Goal: Task Accomplishment & Management: Use online tool/utility

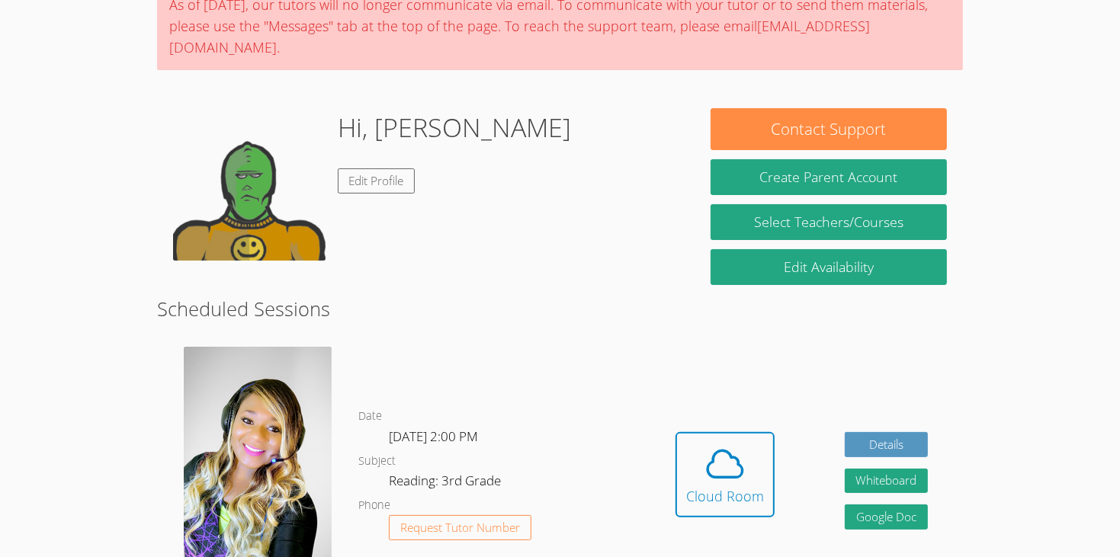
scroll to position [243, 0]
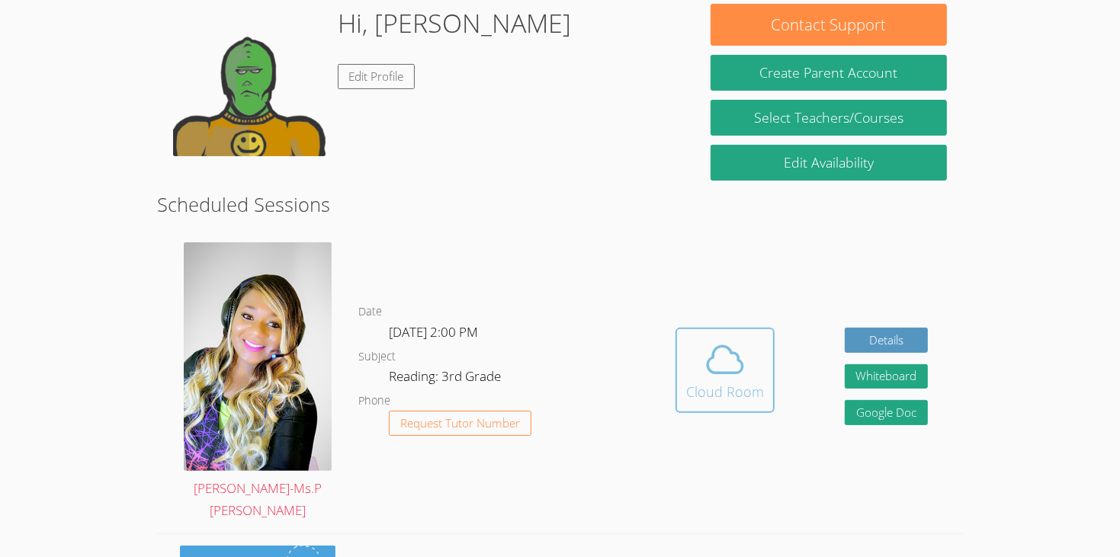
click at [734, 338] on icon at bounding box center [724, 359] width 43 height 43
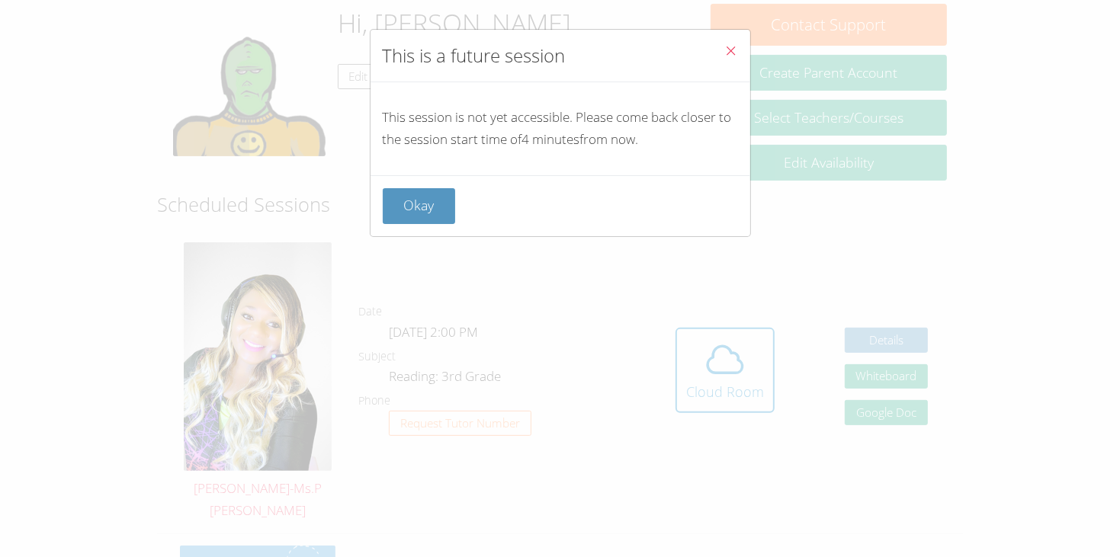
click at [367, 193] on div "This is a future session This session is not yet accessible. Please come back c…" at bounding box center [560, 278] width 1120 height 557
click at [384, 196] on button "Okay" at bounding box center [419, 206] width 73 height 36
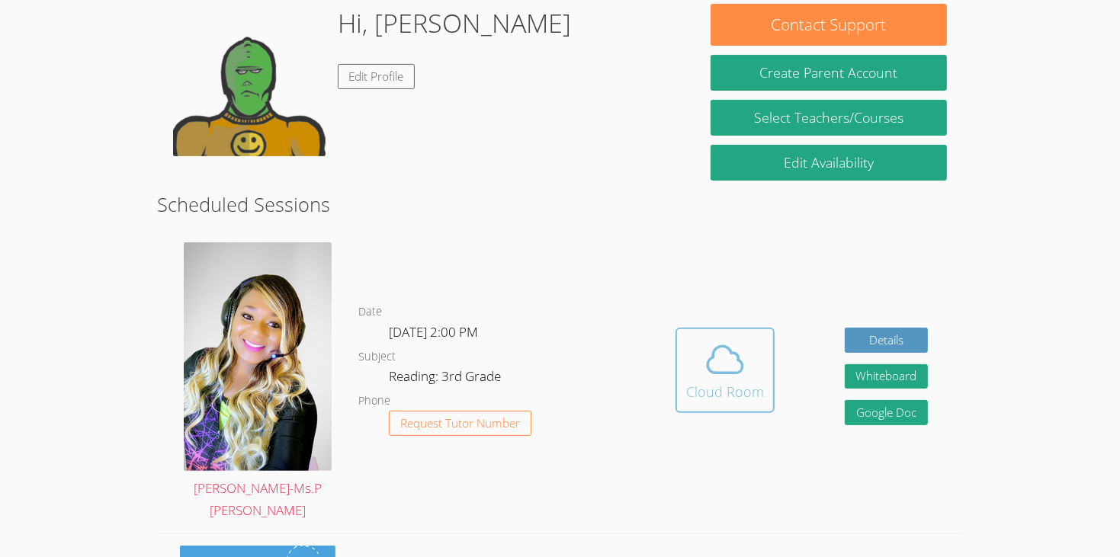
click at [687, 338] on span at bounding box center [725, 359] width 78 height 43
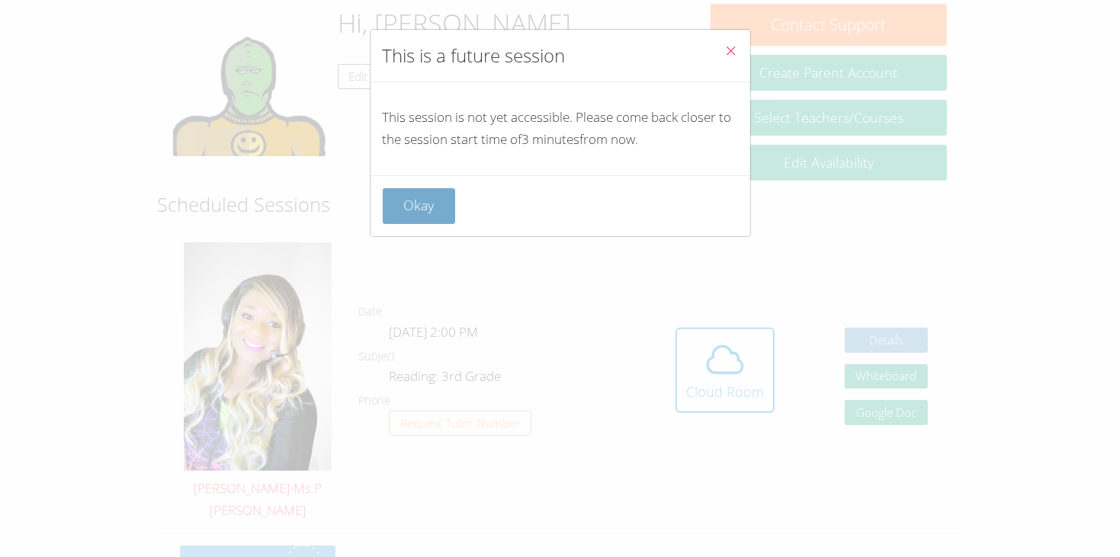
click at [450, 211] on button "Okay" at bounding box center [419, 206] width 73 height 36
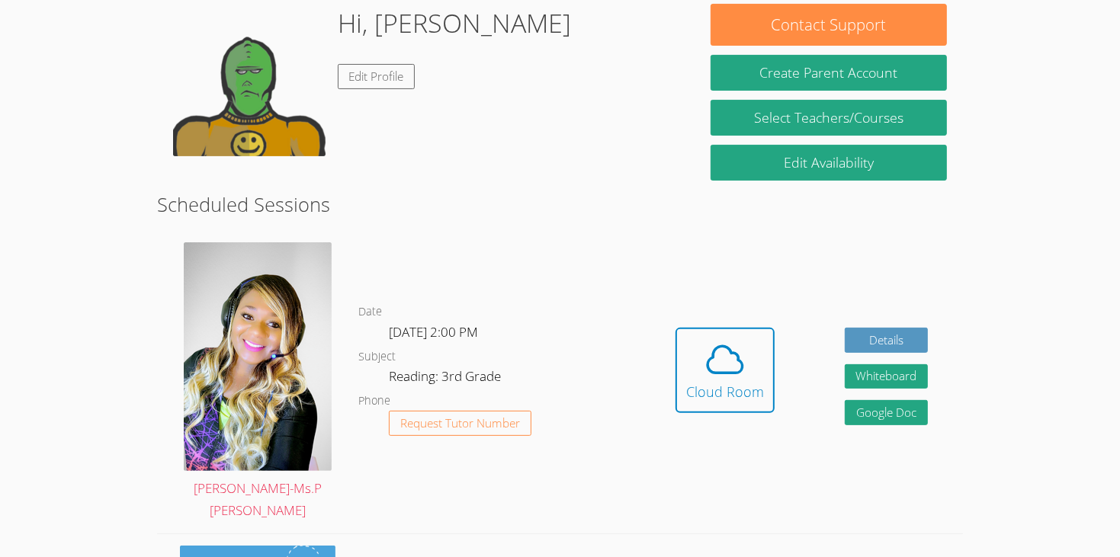
click at [450, 231] on div "Date Wed Oct 8, 2:00 PM Subject Reading: 3rd Grade Phone Request Tutor Number" at bounding box center [499, 382] width 282 height 303
click at [744, 338] on icon at bounding box center [724, 359] width 43 height 43
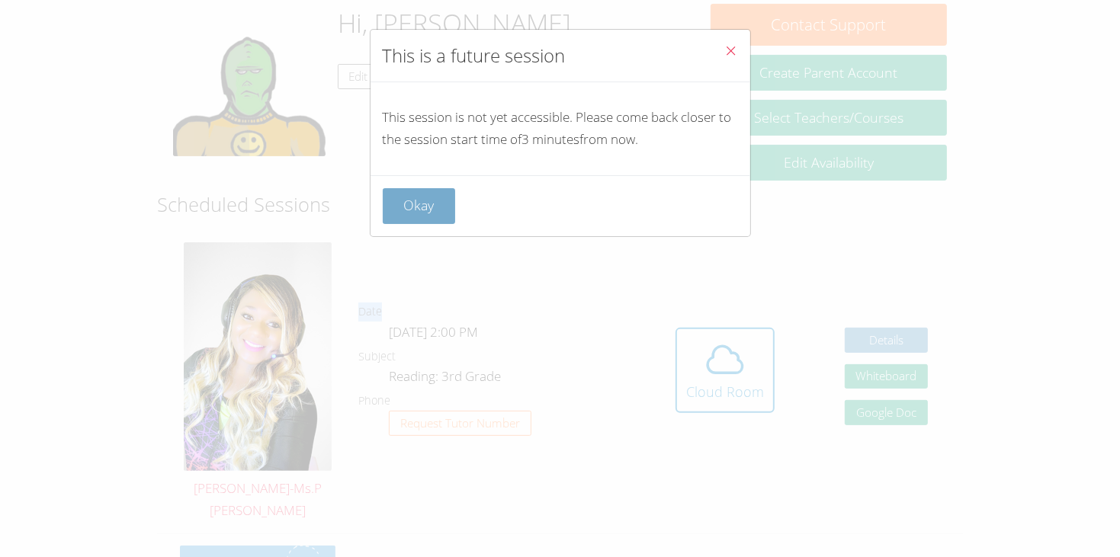
click at [402, 208] on button "Okay" at bounding box center [419, 206] width 73 height 36
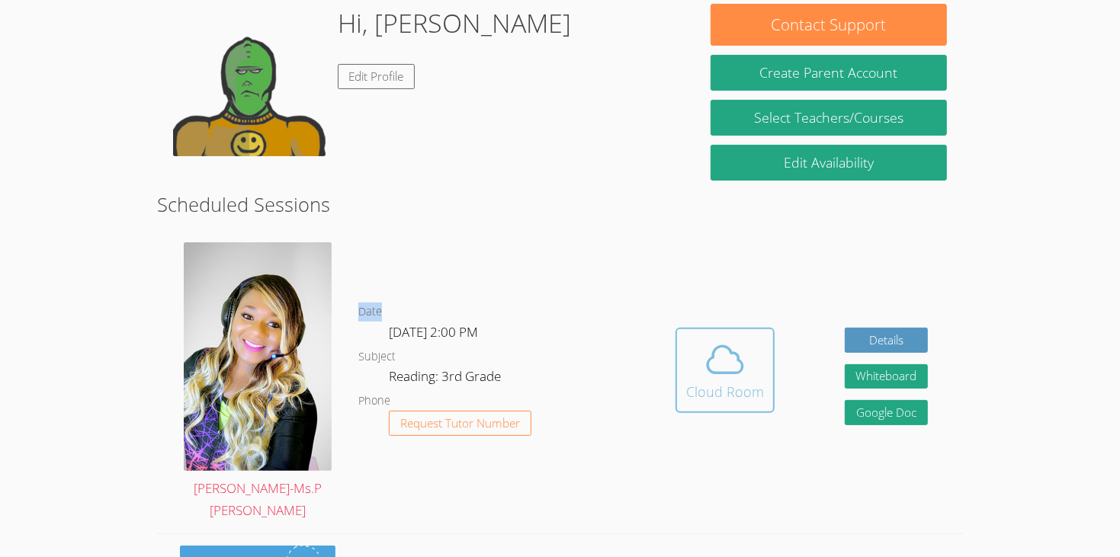
click at [754, 338] on span at bounding box center [725, 359] width 78 height 43
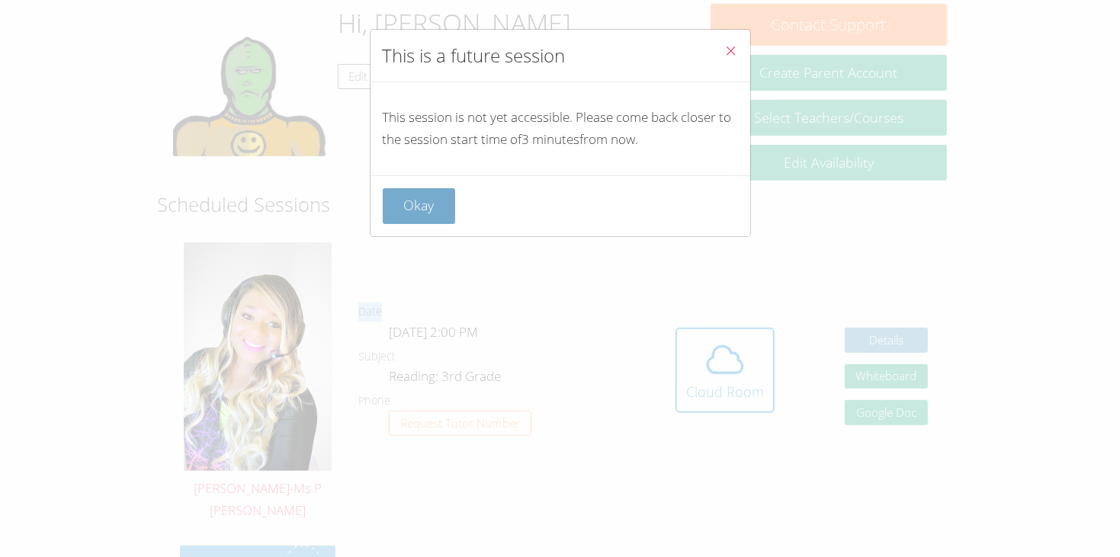
click at [412, 191] on button "Okay" at bounding box center [419, 206] width 73 height 36
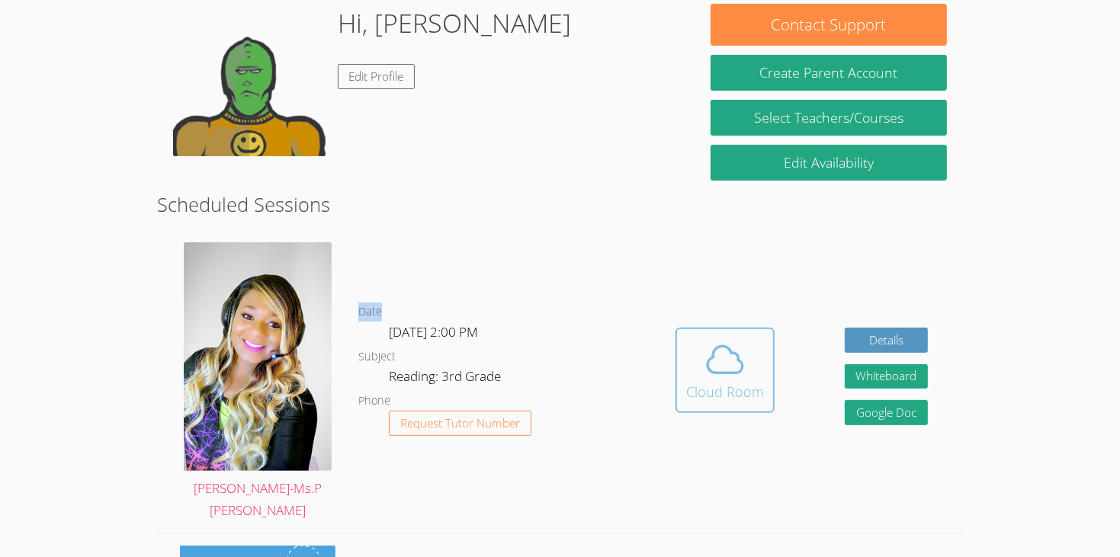
click at [728, 338] on icon at bounding box center [724, 359] width 43 height 43
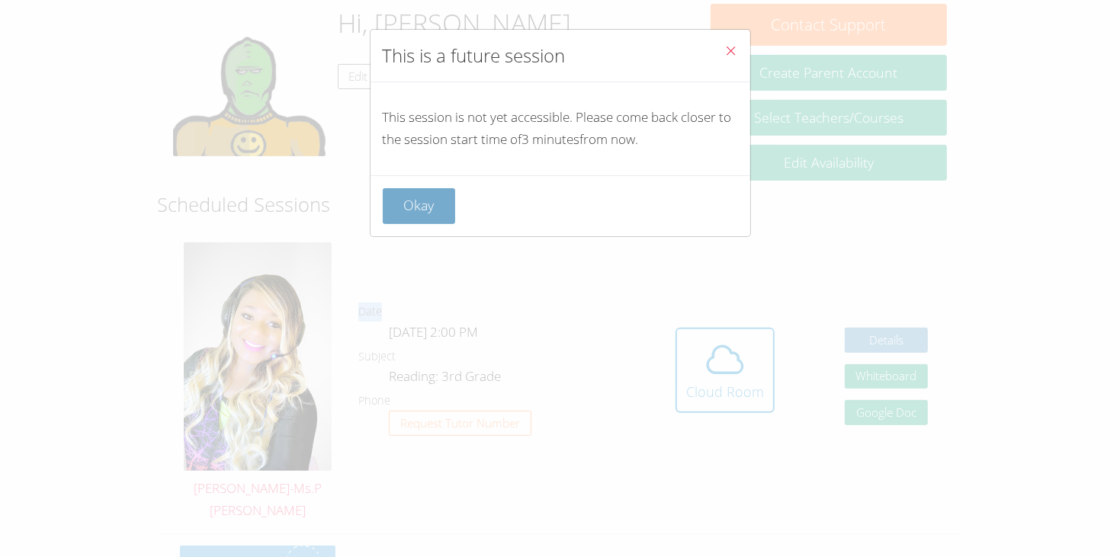
click at [437, 194] on button "Okay" at bounding box center [419, 206] width 73 height 36
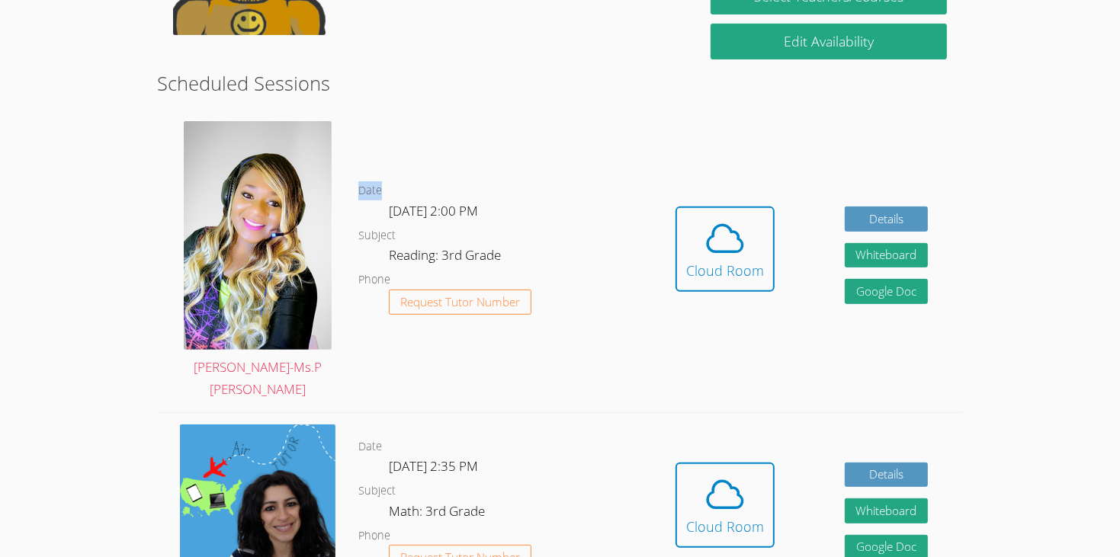
scroll to position [365, 0]
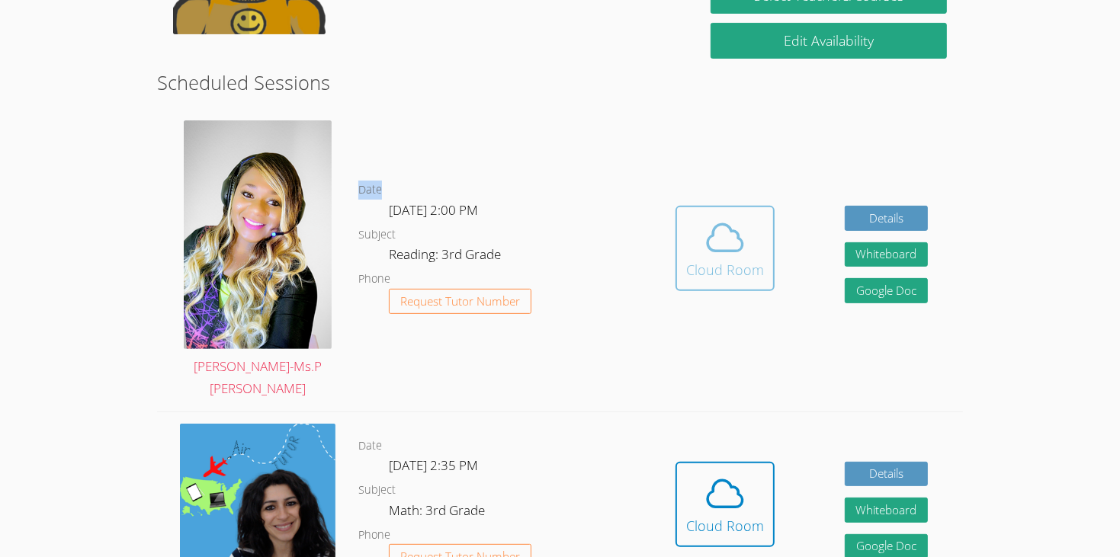
click at [730, 248] on button "Cloud Room" at bounding box center [724, 248] width 99 height 85
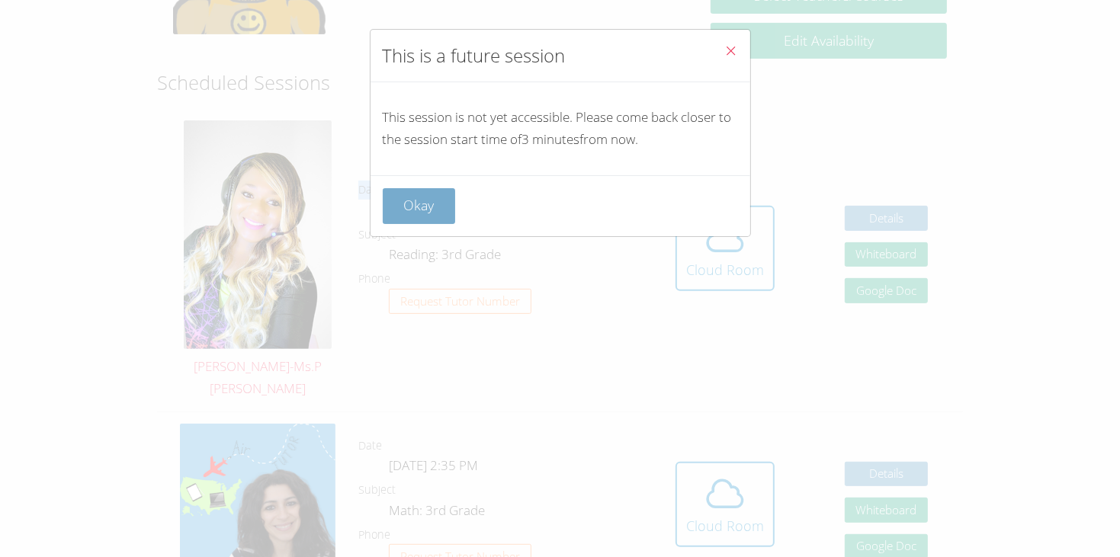
click at [437, 203] on button "Okay" at bounding box center [419, 206] width 73 height 36
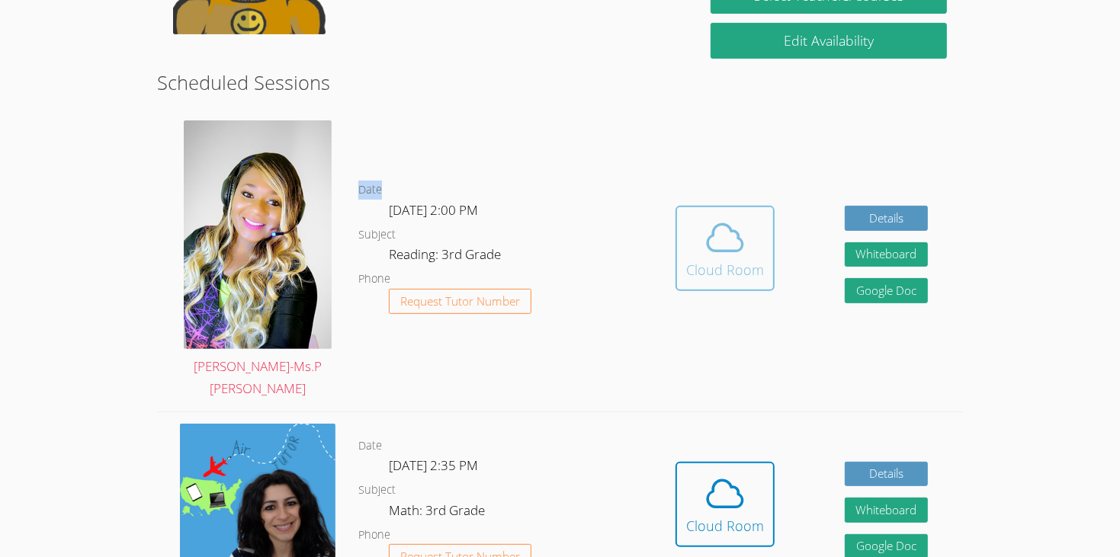
click at [720, 259] on div "Cloud Room" at bounding box center [725, 269] width 78 height 21
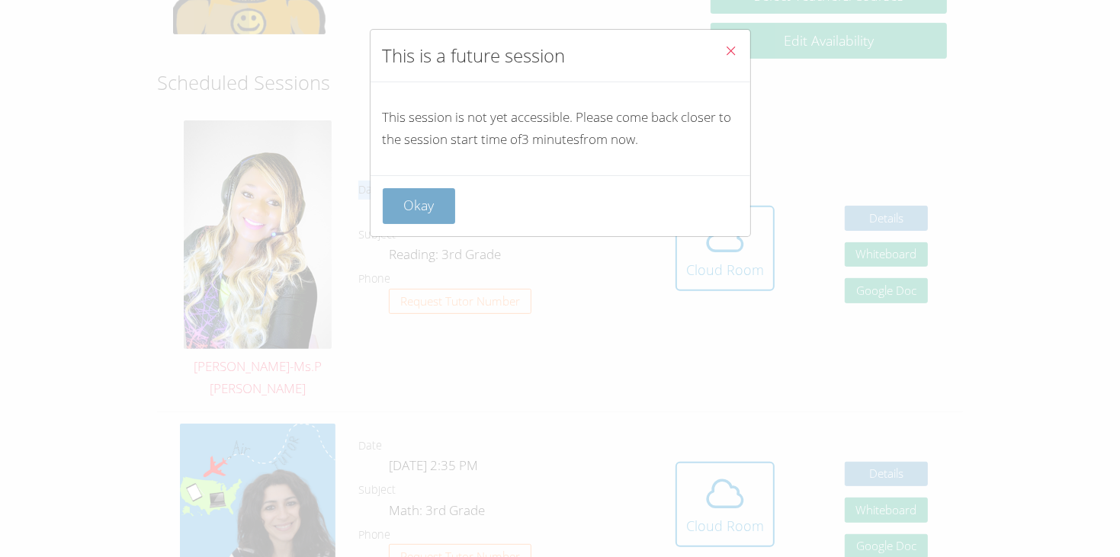
click at [443, 203] on button "Okay" at bounding box center [419, 206] width 73 height 36
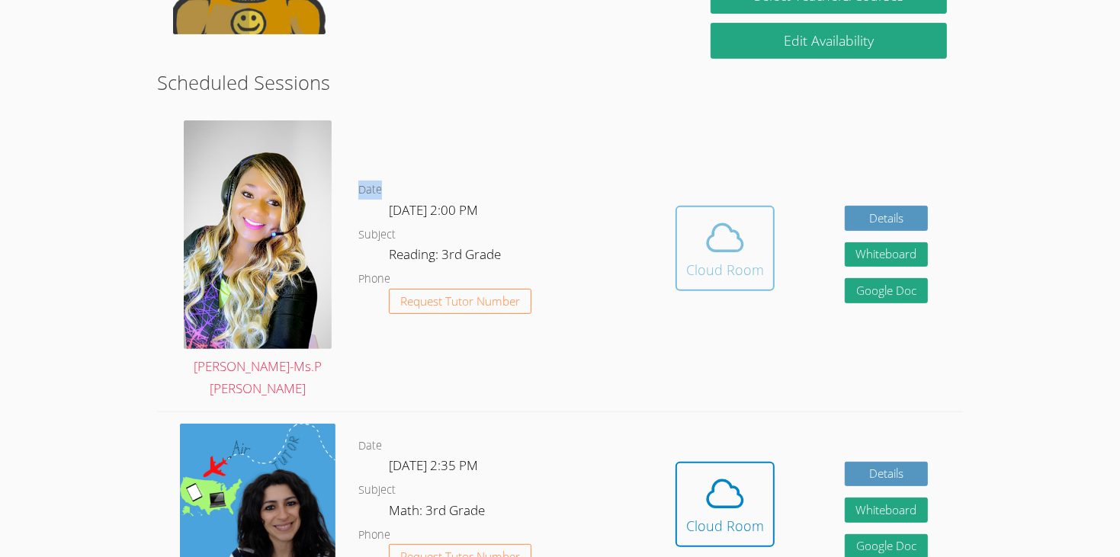
click at [710, 216] on icon at bounding box center [724, 237] width 43 height 43
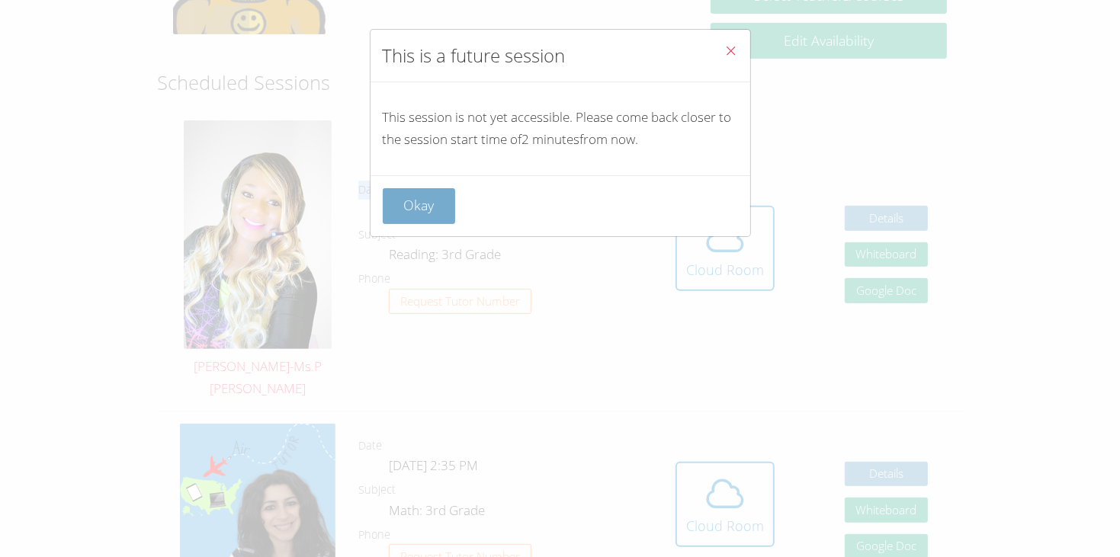
click at [407, 219] on button "Okay" at bounding box center [419, 206] width 73 height 36
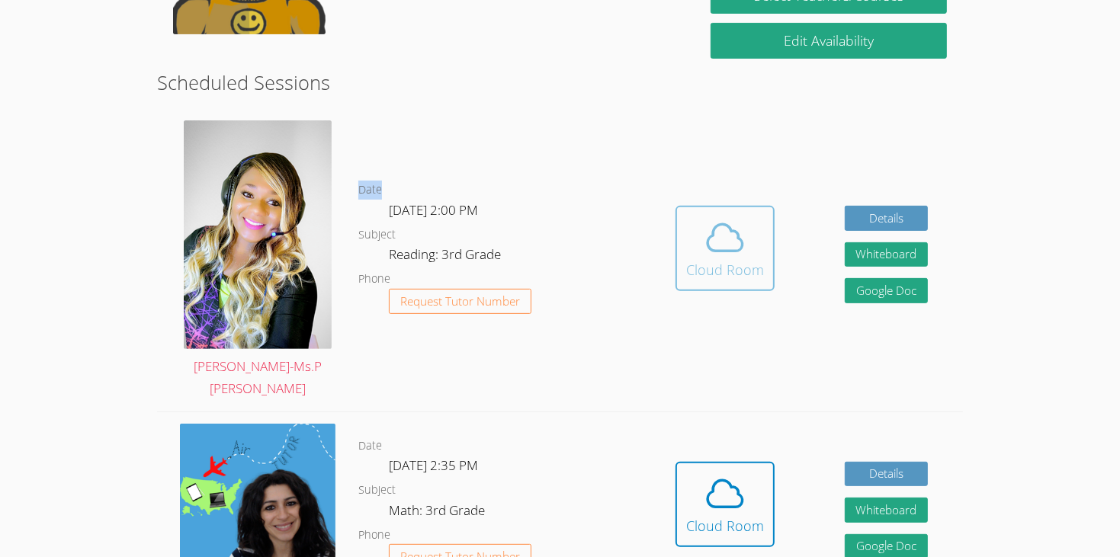
click at [720, 259] on div "Cloud Room" at bounding box center [725, 269] width 78 height 21
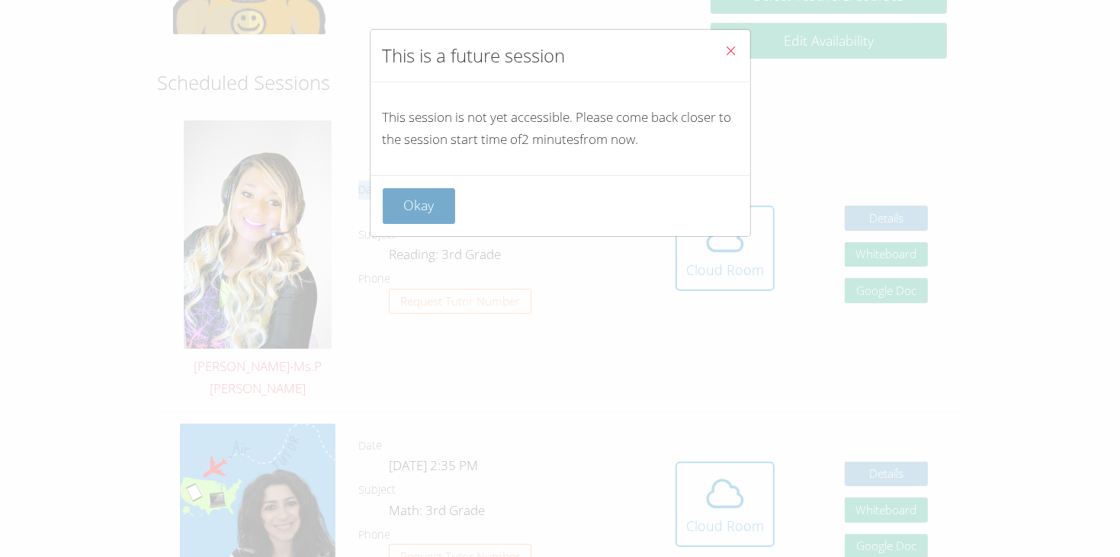
click at [436, 206] on button "Okay" at bounding box center [419, 206] width 73 height 36
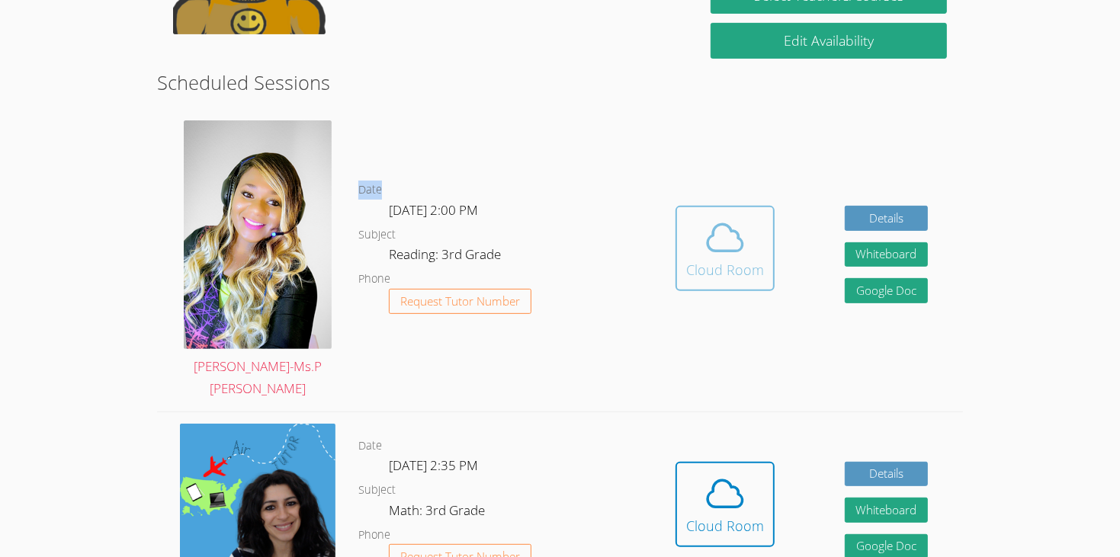
click at [699, 259] on div "Cloud Room" at bounding box center [725, 269] width 78 height 21
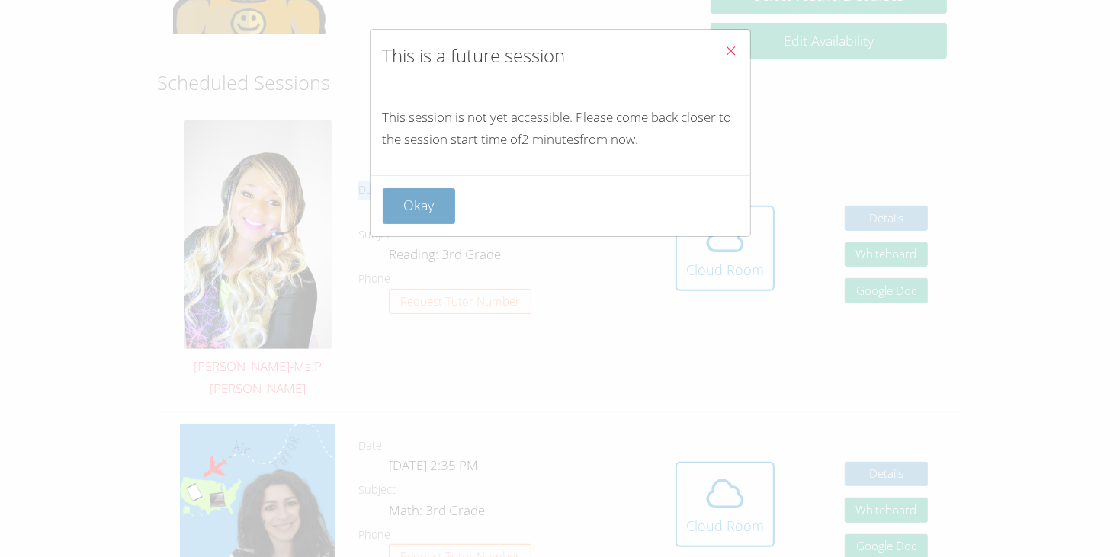
click at [429, 196] on button "Okay" at bounding box center [419, 206] width 73 height 36
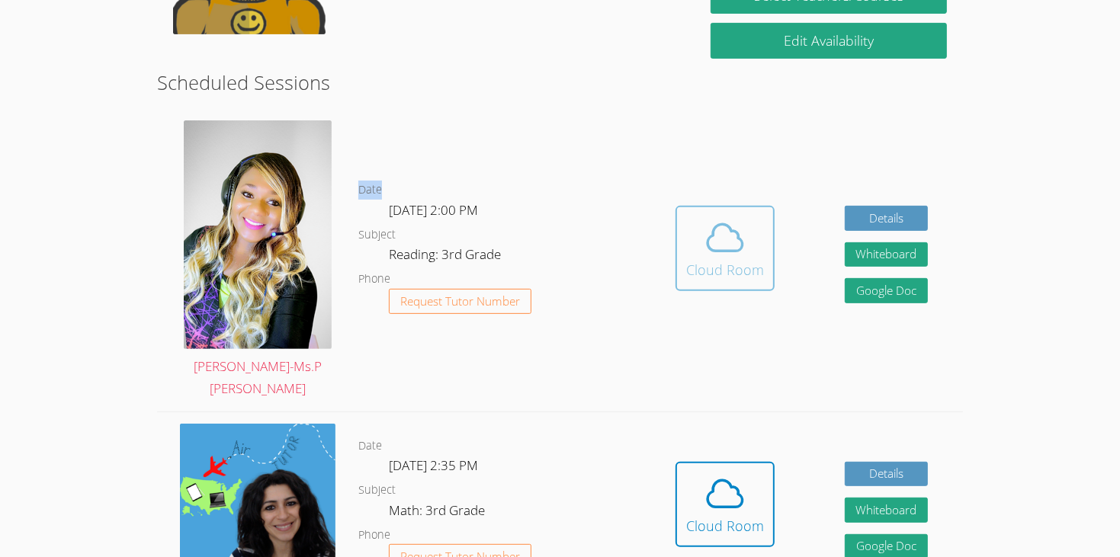
click at [687, 259] on div "Cloud Room" at bounding box center [725, 269] width 78 height 21
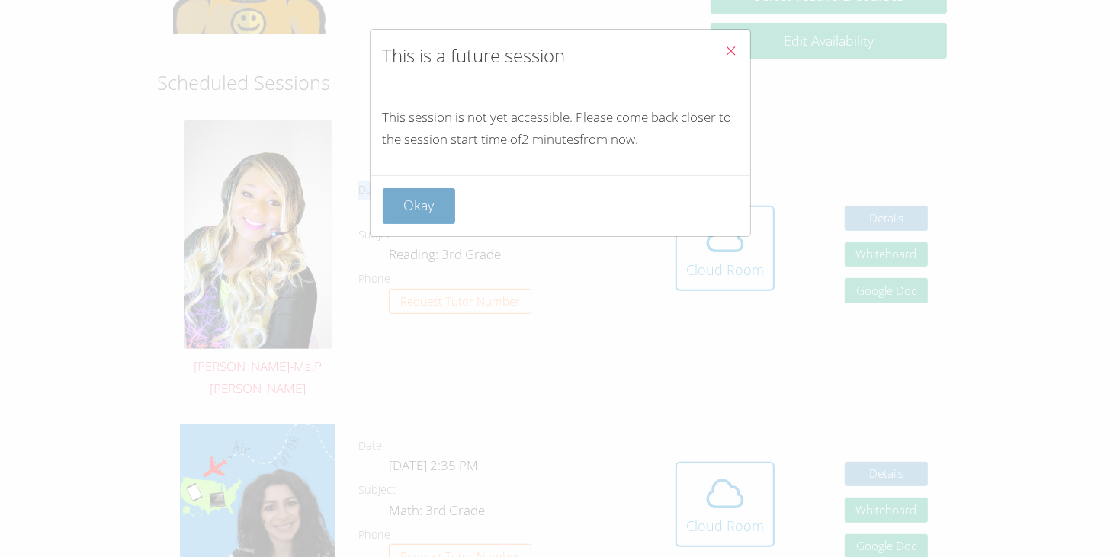
click at [427, 196] on button "Okay" at bounding box center [419, 206] width 73 height 36
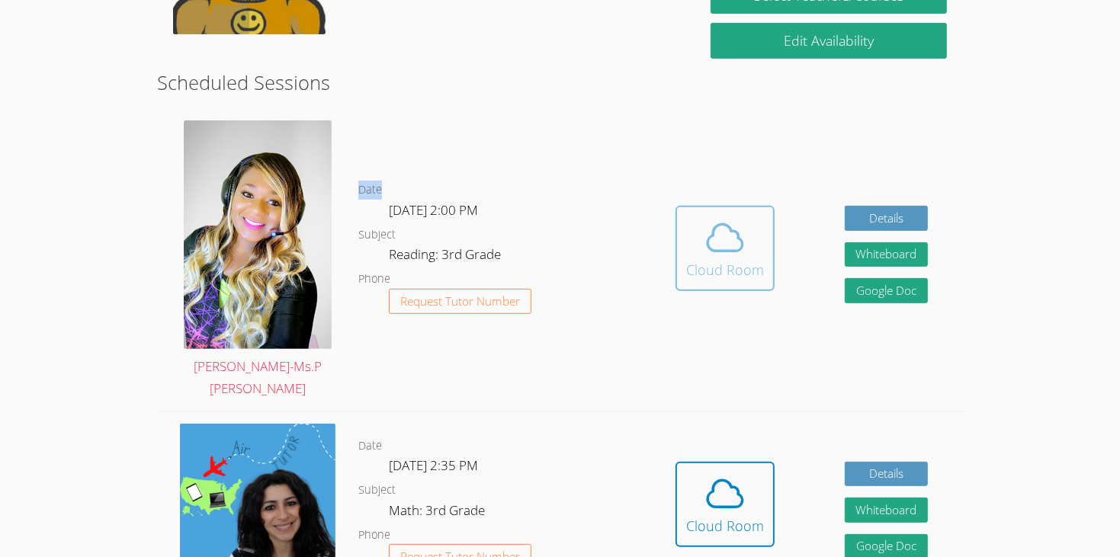
click at [724, 259] on div "Cloud Room" at bounding box center [725, 269] width 78 height 21
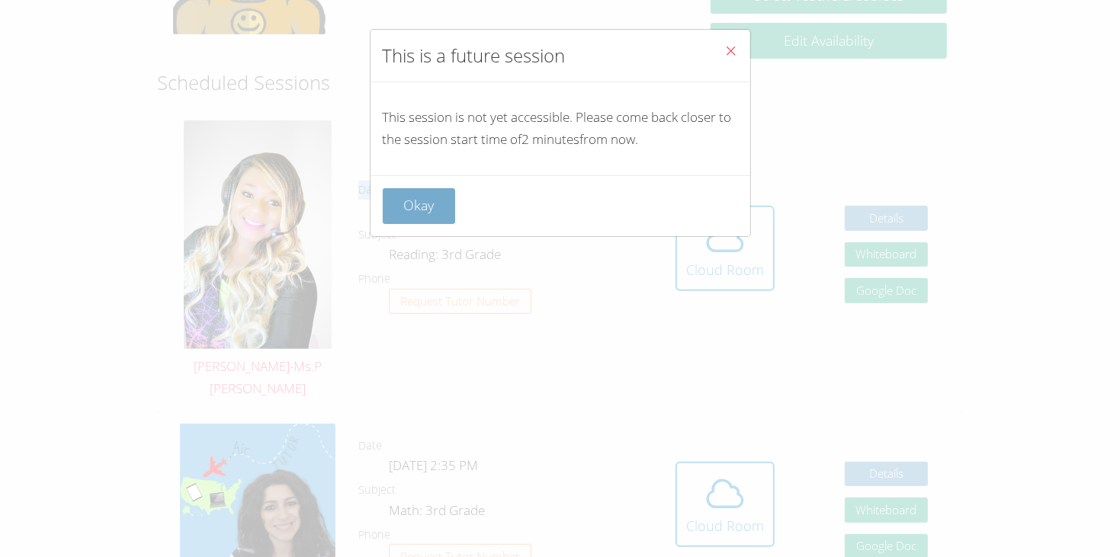
click at [441, 188] on button "Okay" at bounding box center [419, 206] width 73 height 36
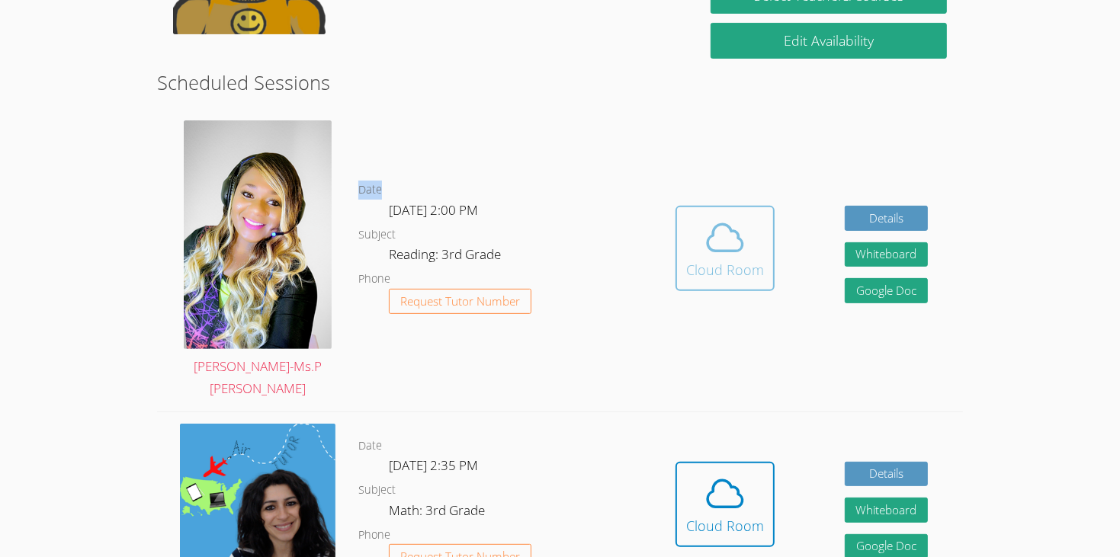
click at [679, 232] on button "Cloud Room" at bounding box center [724, 248] width 99 height 85
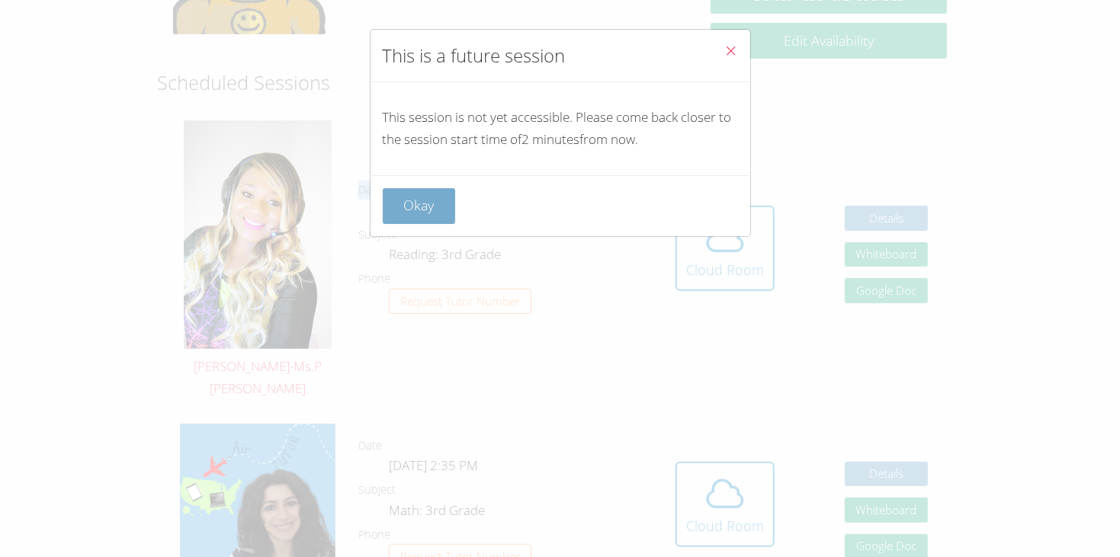
click at [416, 211] on button "Okay" at bounding box center [419, 206] width 73 height 36
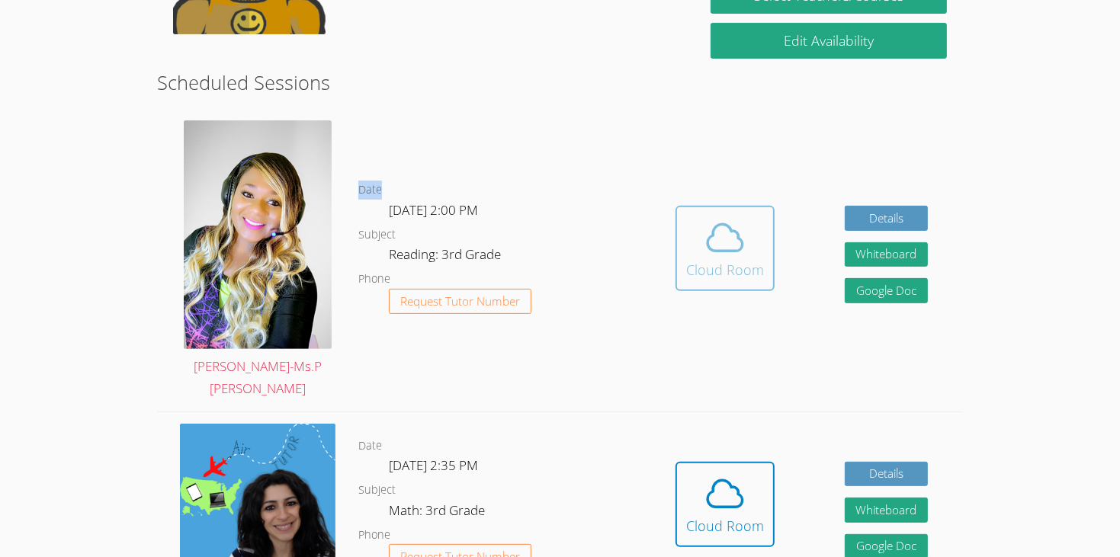
click at [693, 259] on div "Cloud Room" at bounding box center [725, 269] width 78 height 21
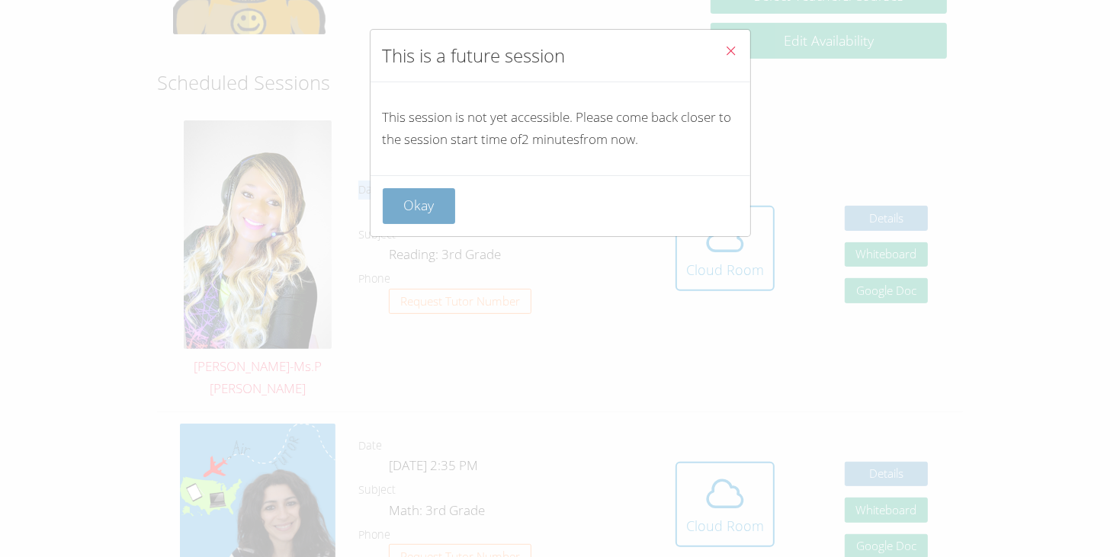
click at [406, 207] on button "Okay" at bounding box center [419, 206] width 73 height 36
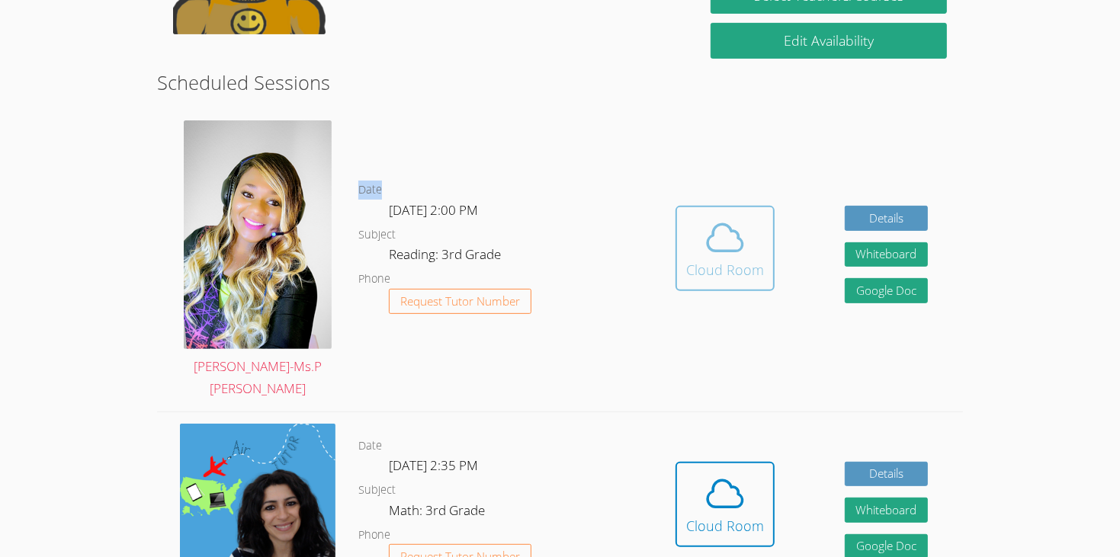
click at [687, 259] on div "Cloud Room" at bounding box center [725, 269] width 78 height 21
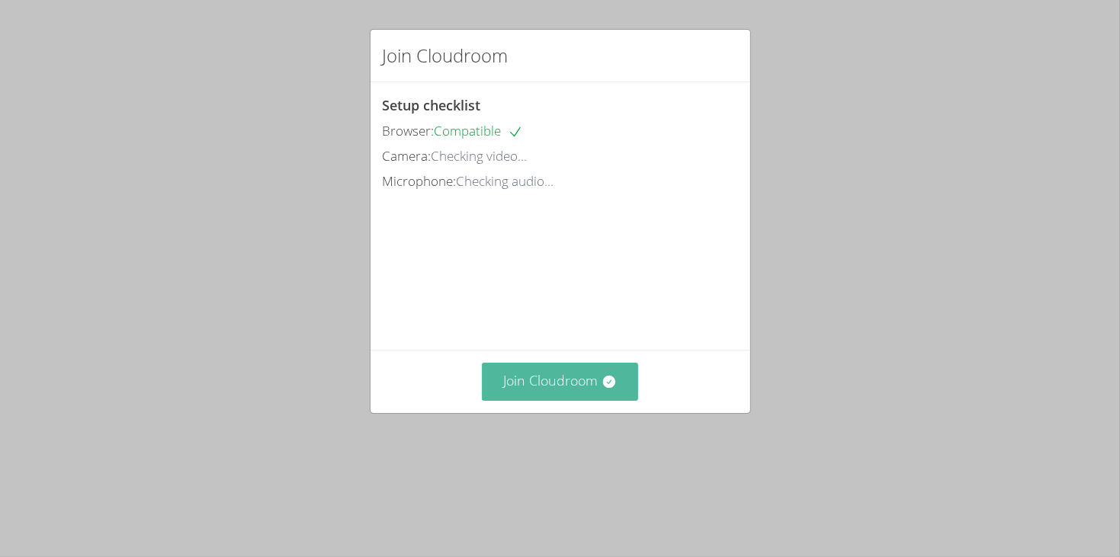
click at [570, 400] on button "Join Cloudroom" at bounding box center [560, 381] width 156 height 37
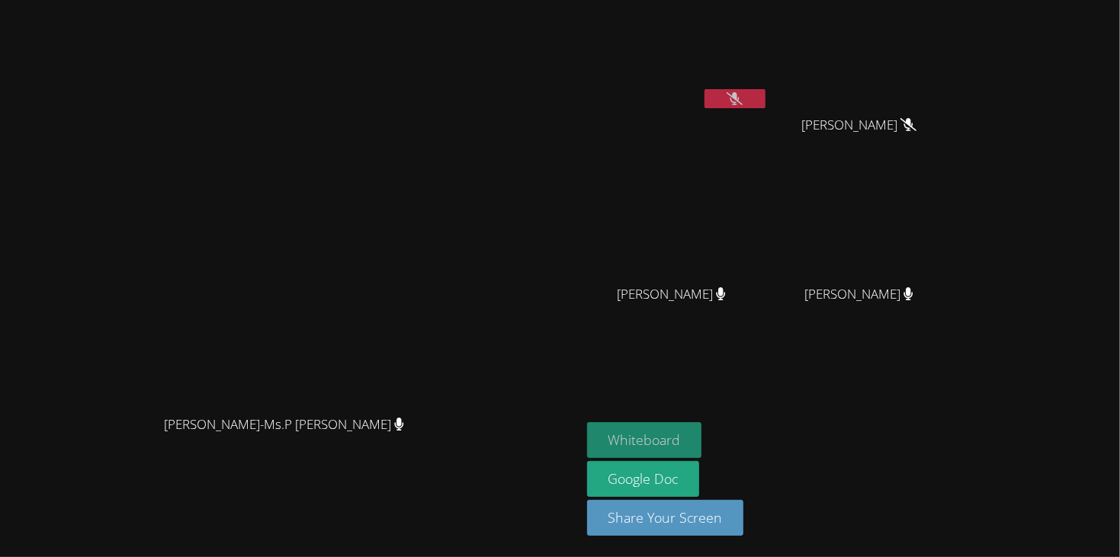
click at [702, 437] on button "Whiteboard" at bounding box center [644, 440] width 115 height 36
click at [702, 439] on button "Whiteboard" at bounding box center [644, 440] width 115 height 36
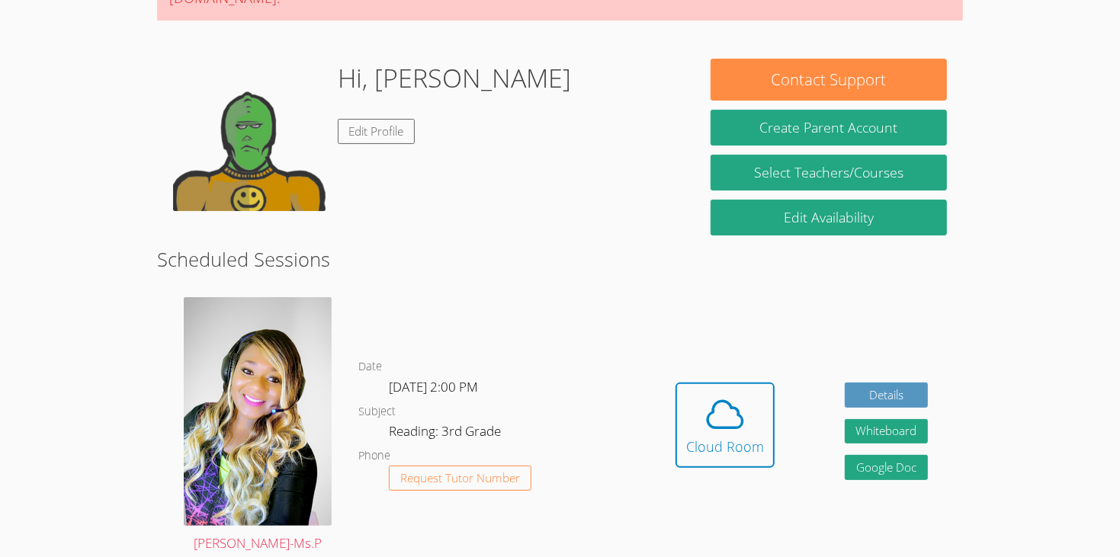
scroll to position [213, 0]
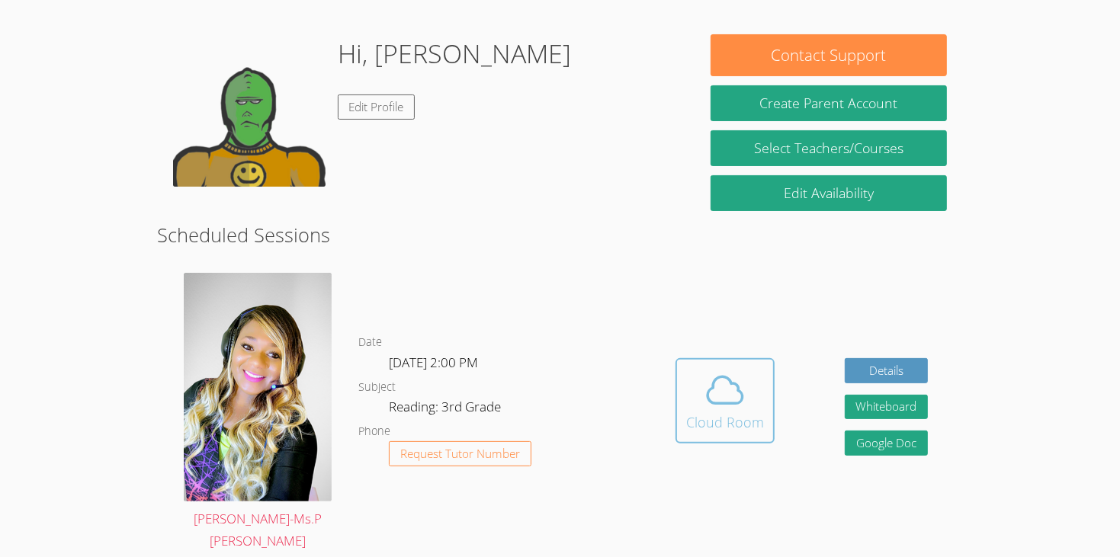
click at [748, 412] on div "Cloud Room" at bounding box center [725, 422] width 78 height 21
click at [715, 369] on icon at bounding box center [724, 390] width 43 height 43
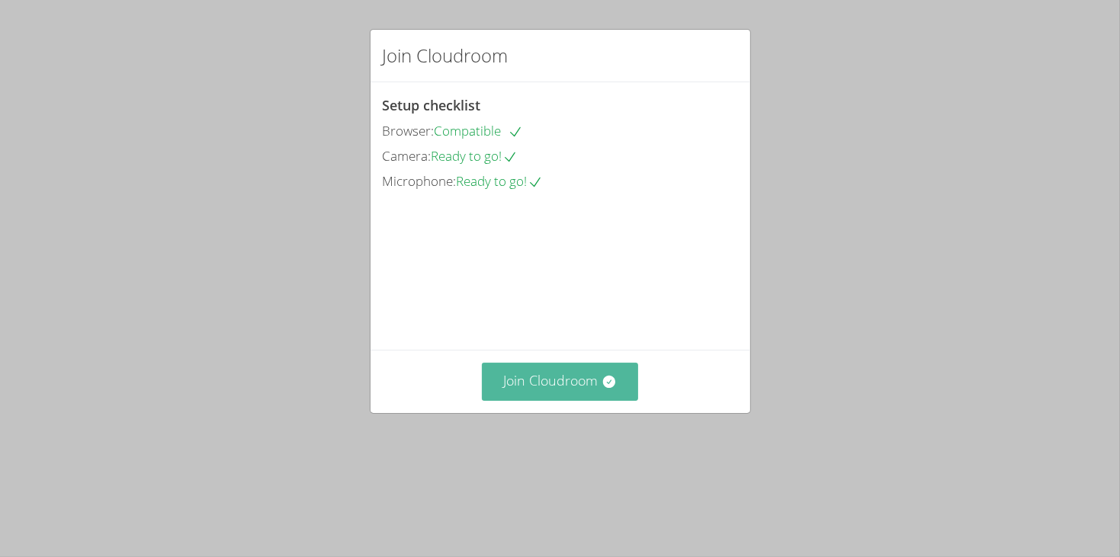
click at [576, 400] on button "Join Cloudroom" at bounding box center [560, 381] width 156 height 37
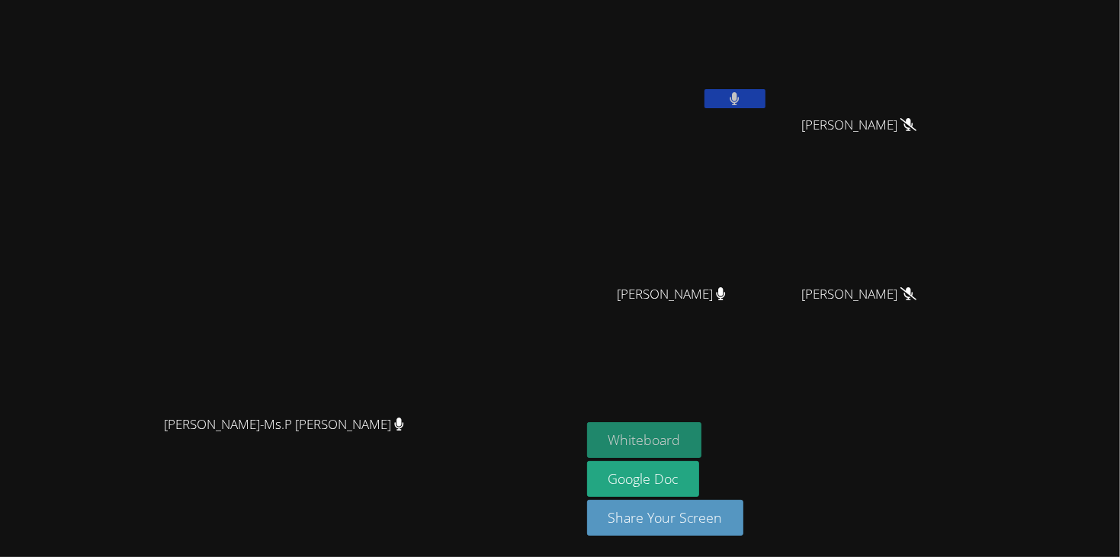
click at [702, 432] on button "Whiteboard" at bounding box center [644, 440] width 115 height 36
click at [765, 91] on button at bounding box center [734, 98] width 61 height 19
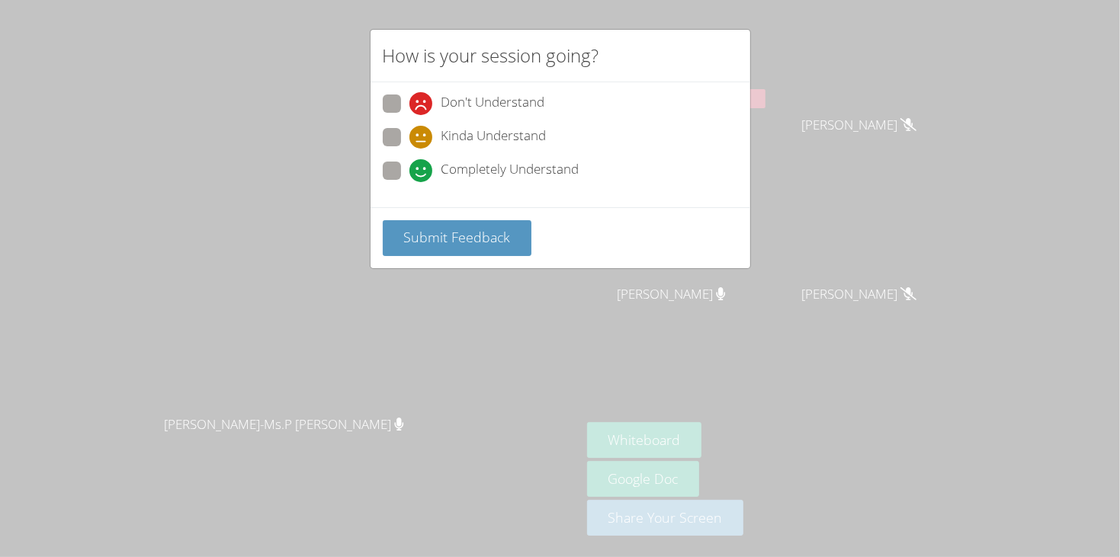
click at [514, 164] on span "Completely Understand" at bounding box center [510, 170] width 138 height 23
click at [422, 164] on input "Completely Understand" at bounding box center [415, 168] width 13 height 13
radio input "true"
click at [495, 221] on button "Submit Feedback" at bounding box center [457, 238] width 149 height 36
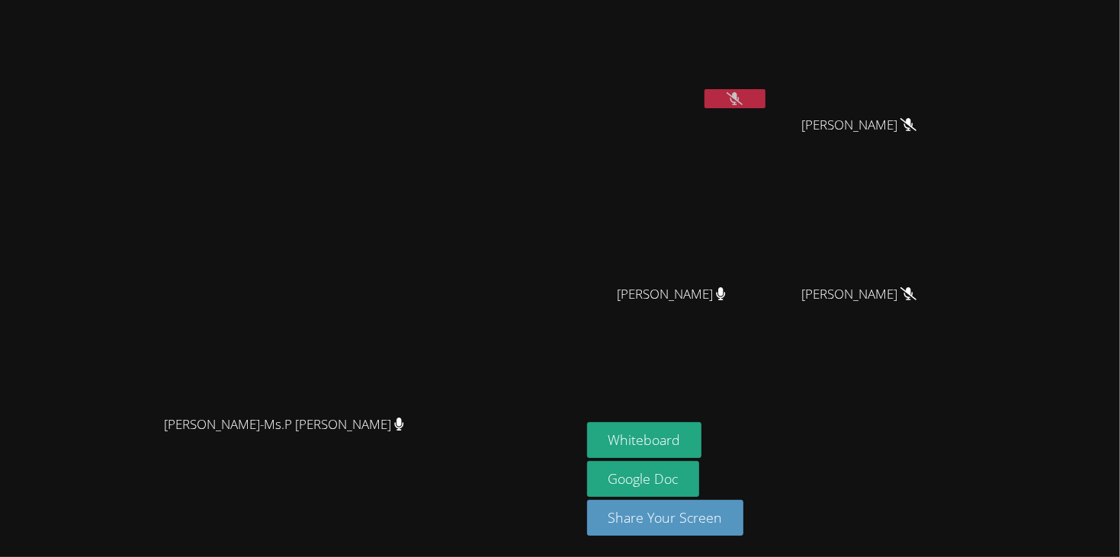
click at [742, 102] on icon at bounding box center [734, 98] width 16 height 13
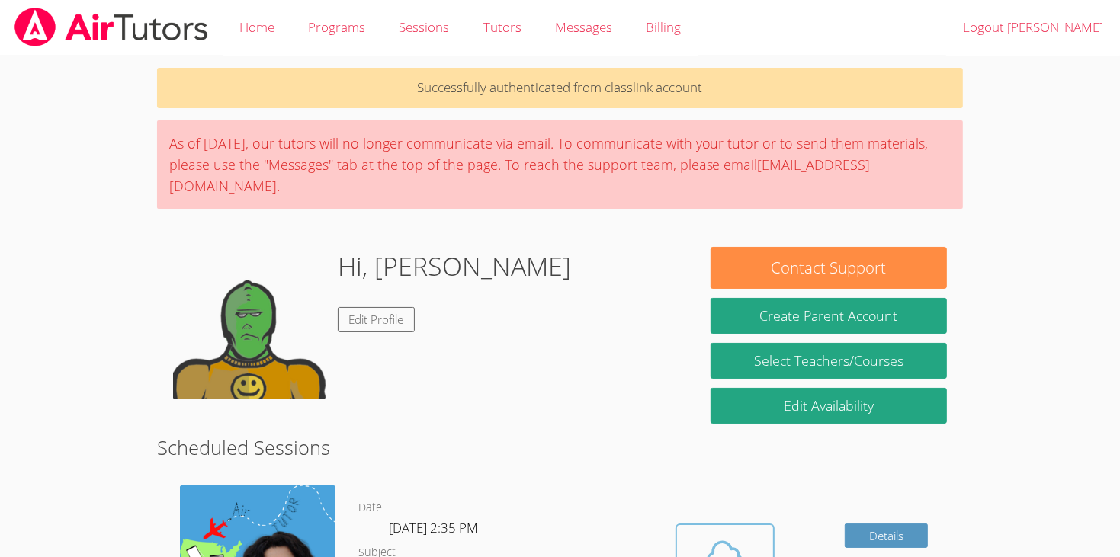
click at [767, 528] on button "Cloud Room" at bounding box center [724, 566] width 99 height 85
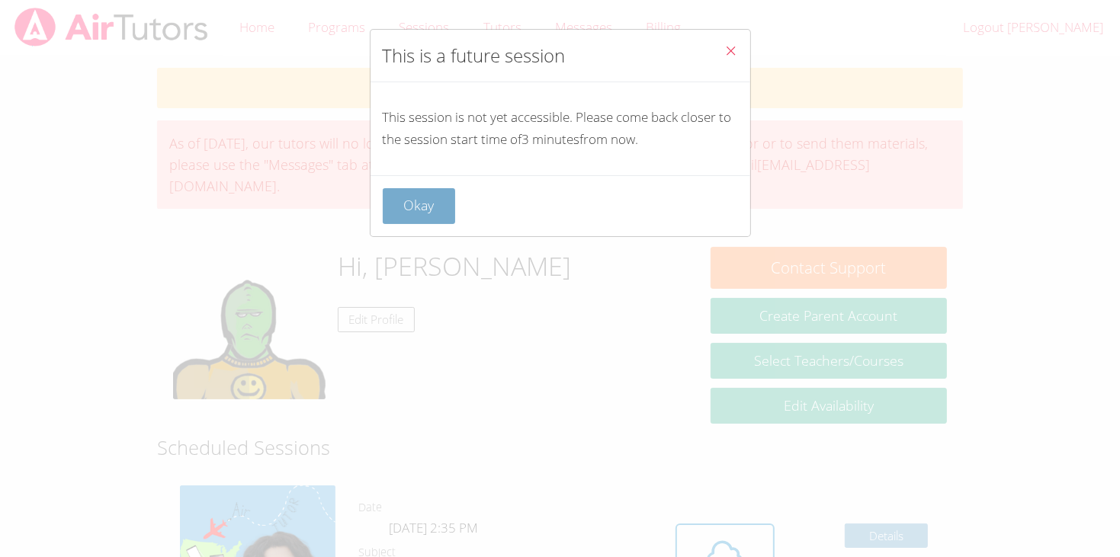
click at [406, 192] on button "Okay" at bounding box center [419, 206] width 73 height 36
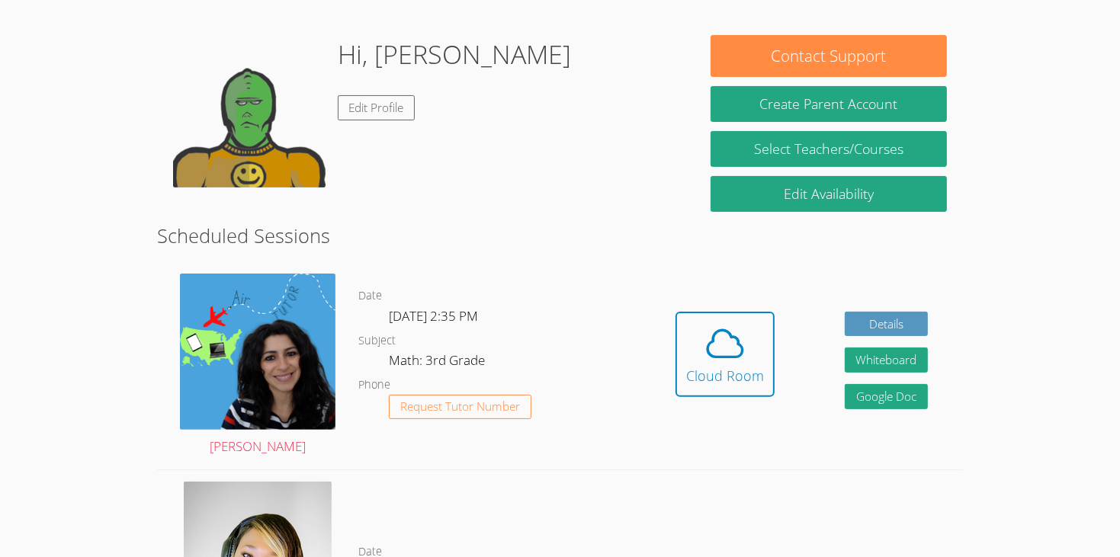
scroll to position [213, 0]
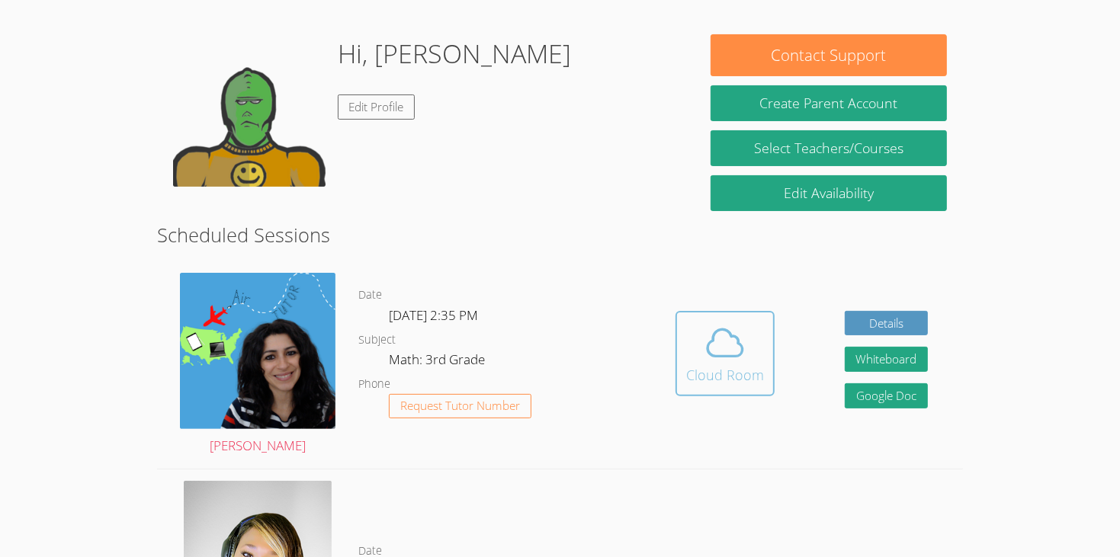
click at [700, 325] on span at bounding box center [725, 343] width 78 height 43
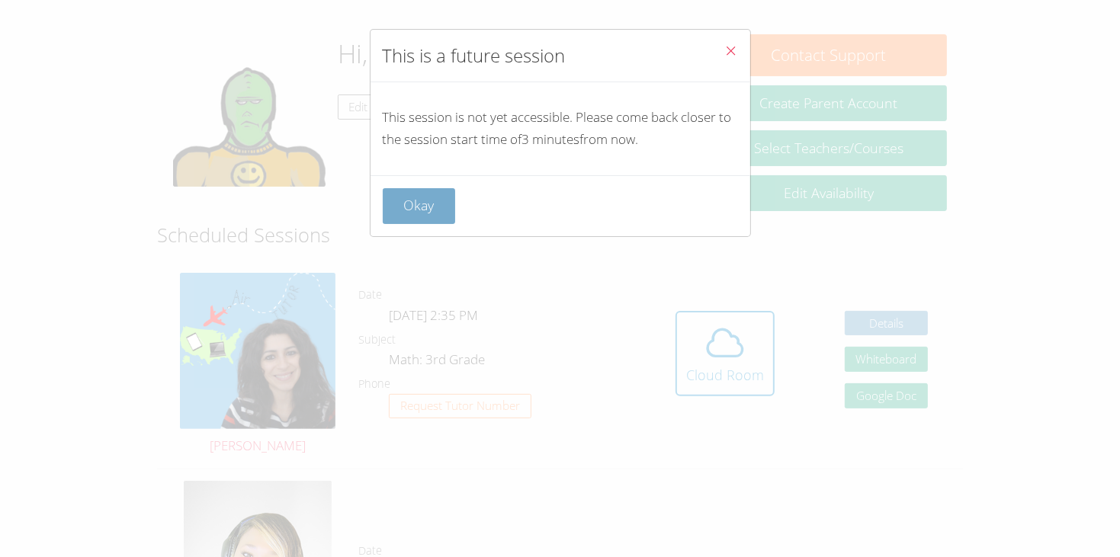
click at [432, 198] on button "Okay" at bounding box center [419, 206] width 73 height 36
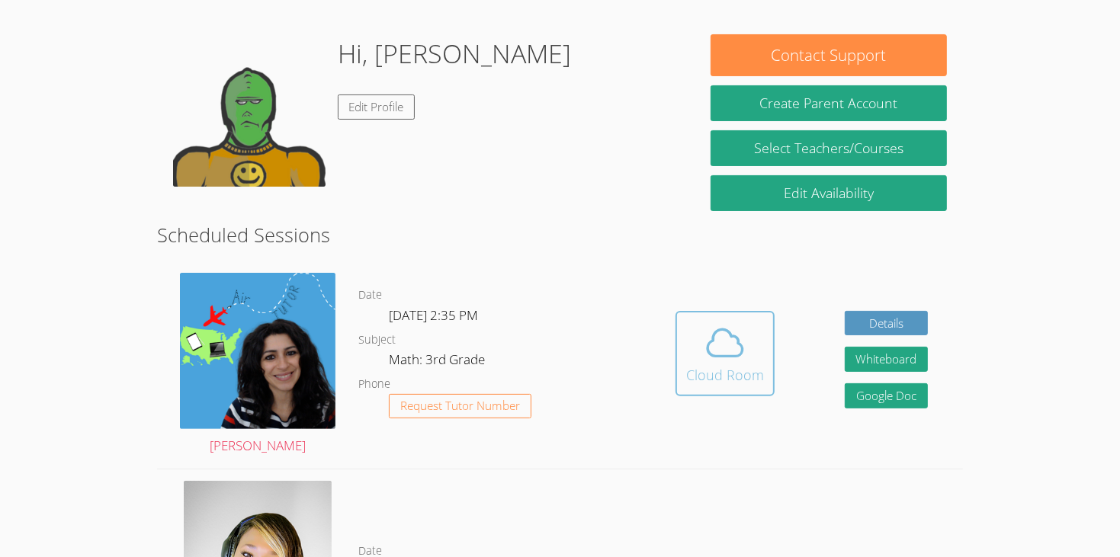
click at [731, 324] on icon at bounding box center [724, 343] width 43 height 43
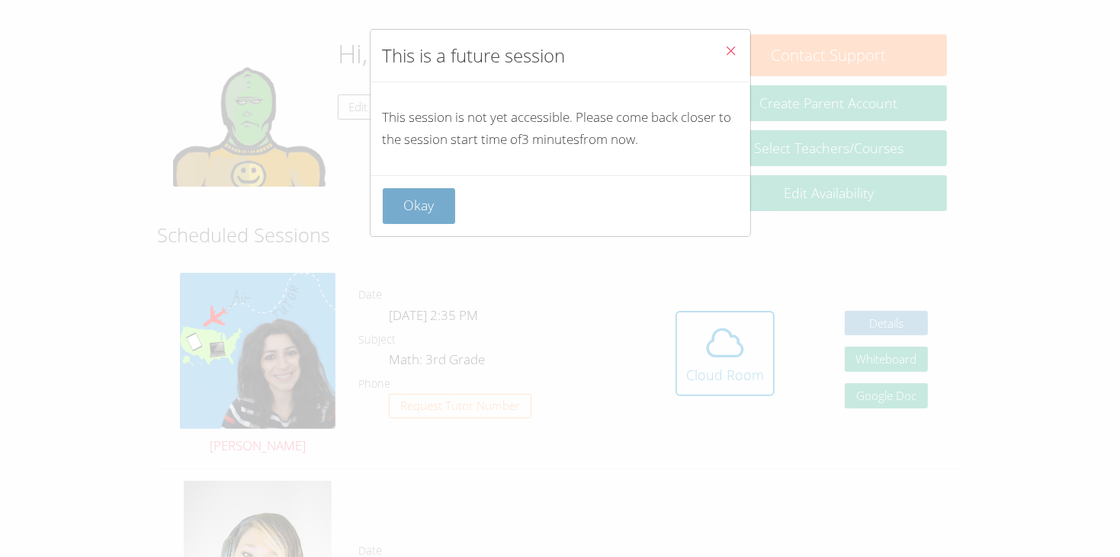
click at [404, 221] on button "Okay" at bounding box center [419, 206] width 73 height 36
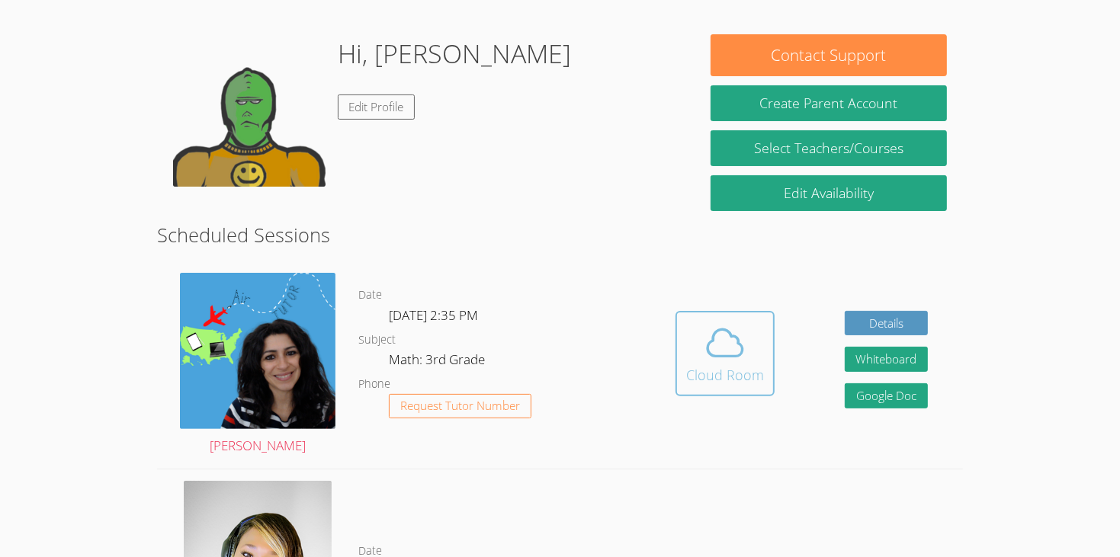
click at [738, 322] on icon at bounding box center [724, 343] width 43 height 43
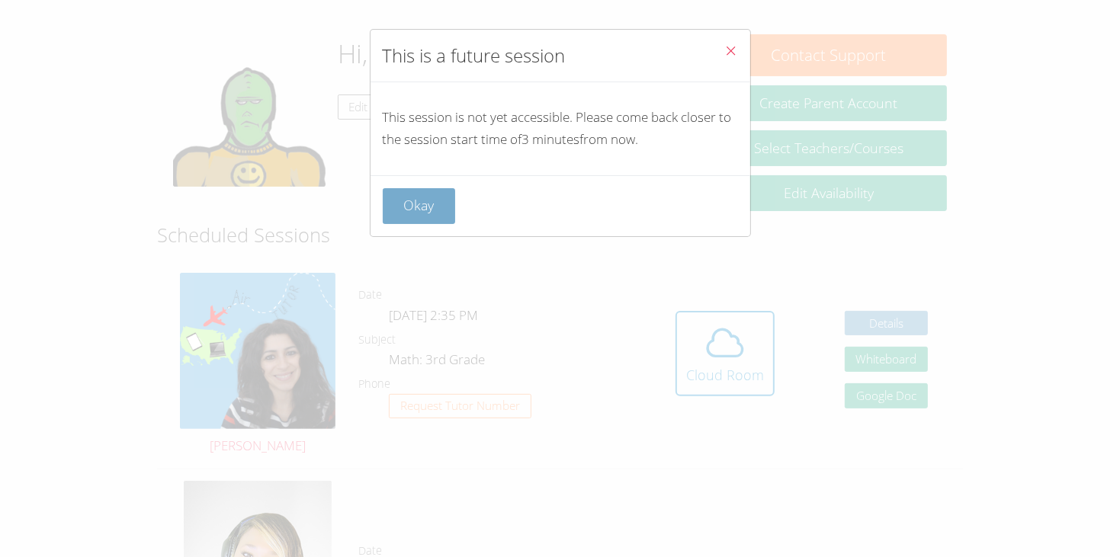
click at [438, 201] on button "Okay" at bounding box center [419, 206] width 73 height 36
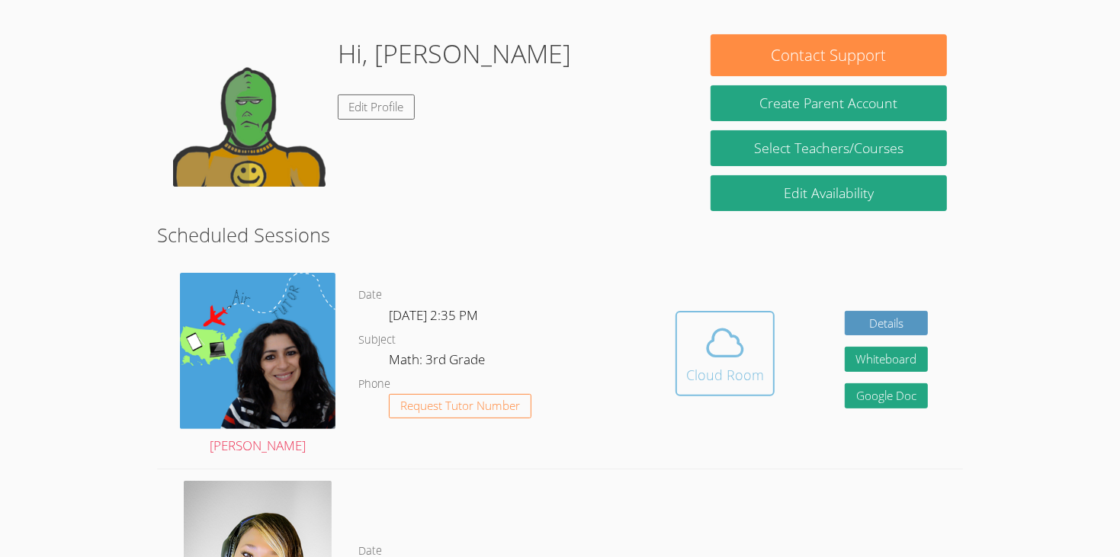
click at [736, 325] on icon at bounding box center [724, 343] width 43 height 43
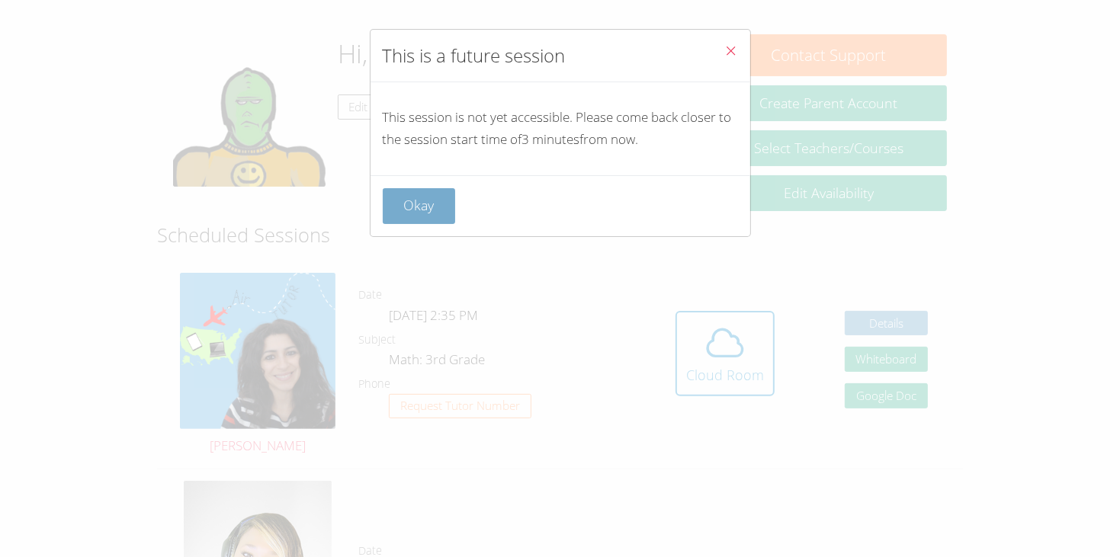
click at [410, 219] on button "Okay" at bounding box center [419, 206] width 73 height 36
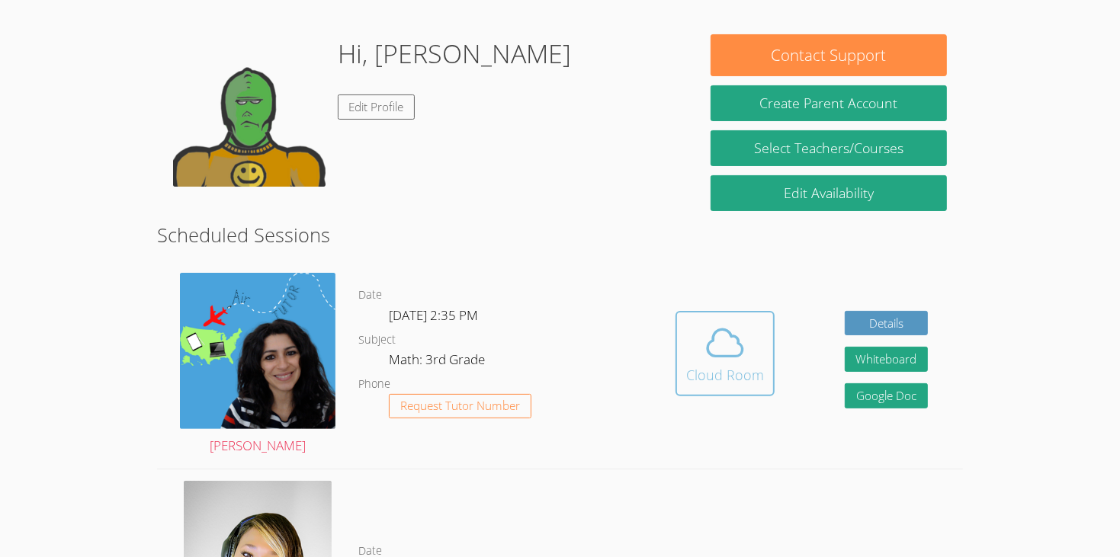
click at [738, 364] on div "Cloud Room" at bounding box center [725, 374] width 78 height 21
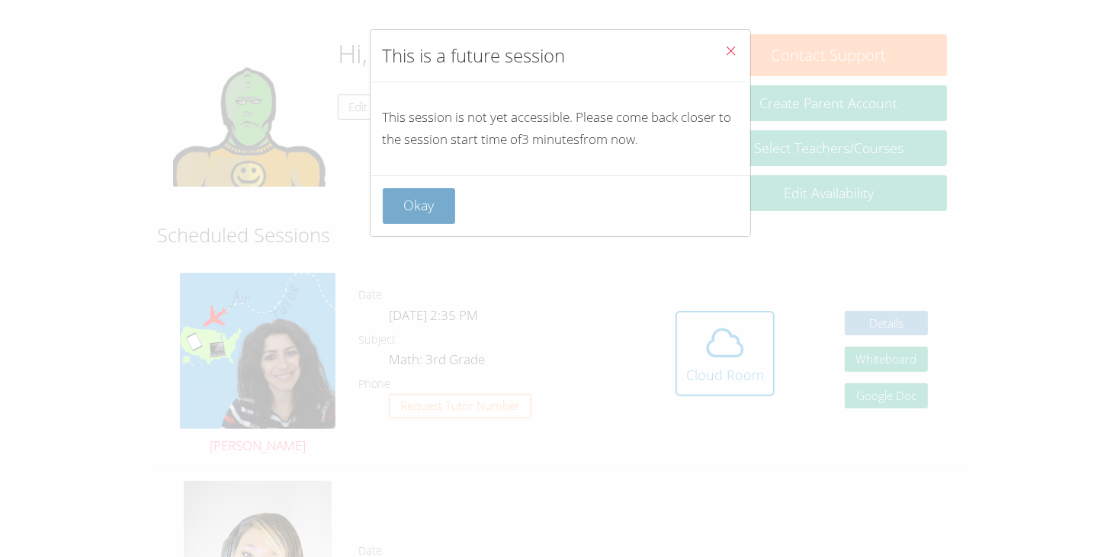
click at [424, 207] on button "Okay" at bounding box center [419, 206] width 73 height 36
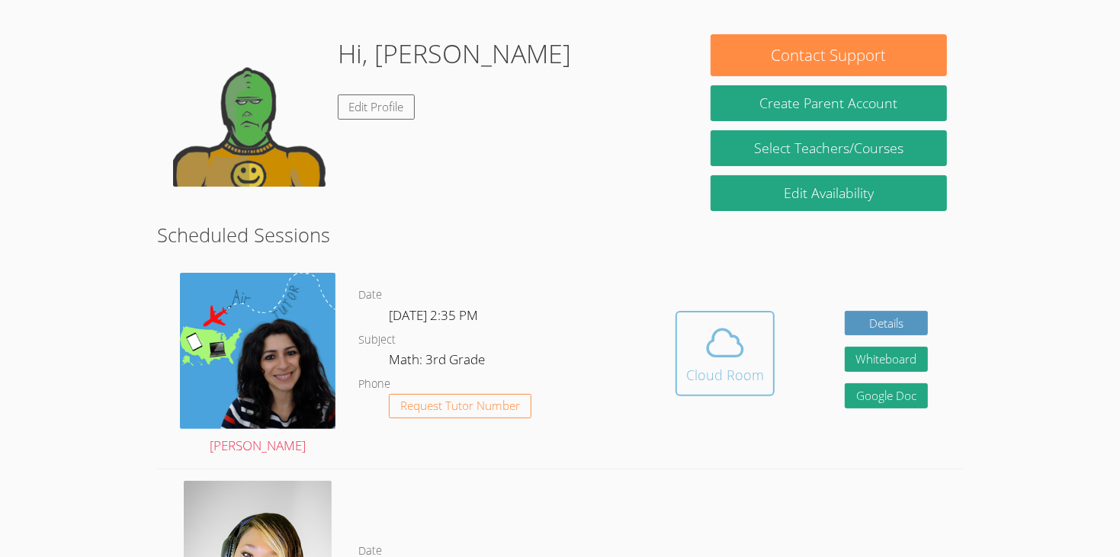
click at [761, 311] on button "Cloud Room" at bounding box center [724, 353] width 99 height 85
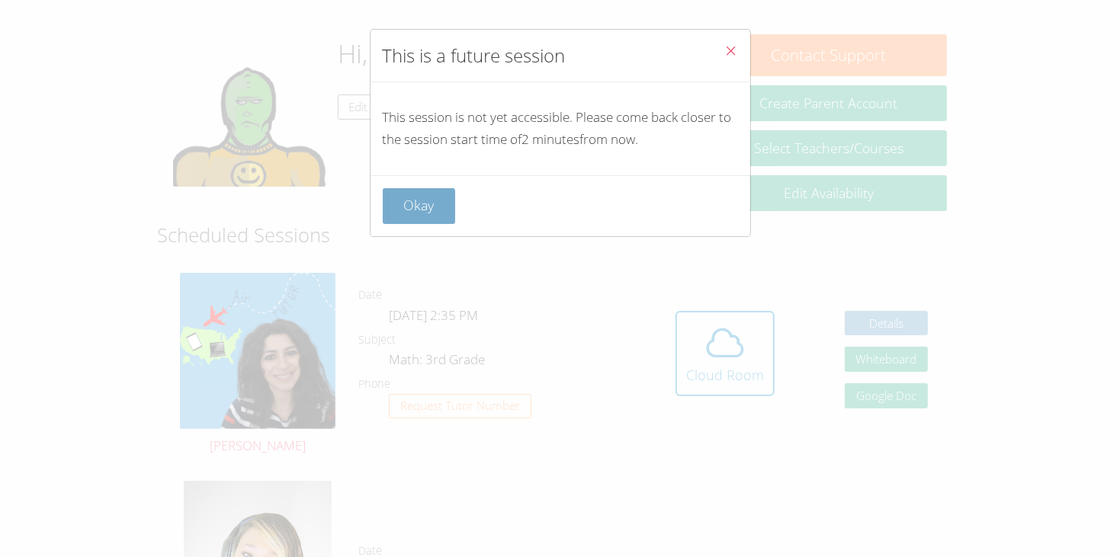
click at [425, 216] on button "Okay" at bounding box center [419, 206] width 73 height 36
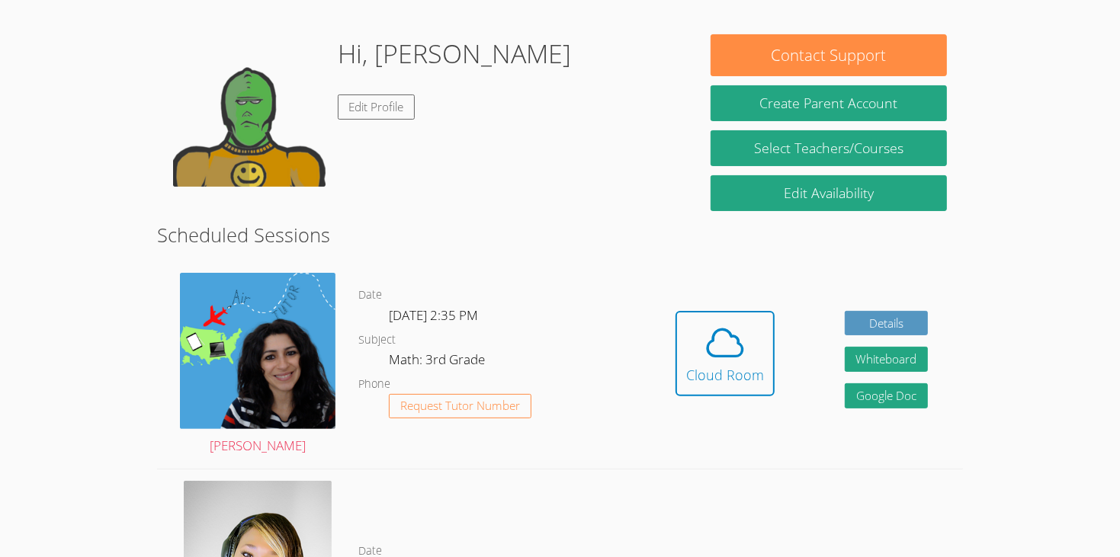
click at [623, 354] on dl "Date Wed Oct 8, 2:35 PM Subject Math: 3rd Grade Phone Request Tutor Number" at bounding box center [499, 365] width 282 height 159
click at [732, 330] on icon at bounding box center [724, 343] width 35 height 27
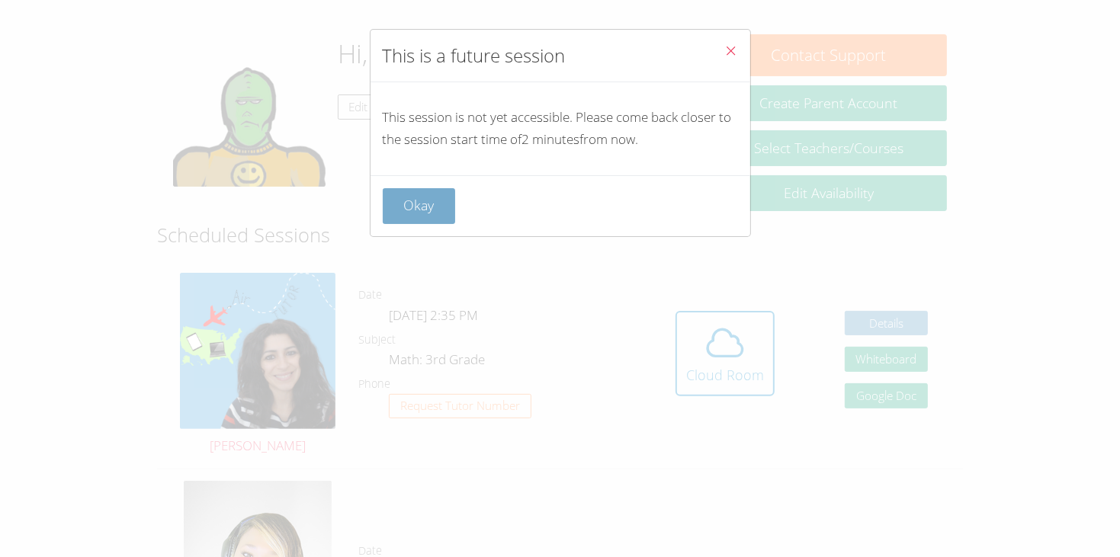
click at [449, 207] on button "Okay" at bounding box center [419, 206] width 73 height 36
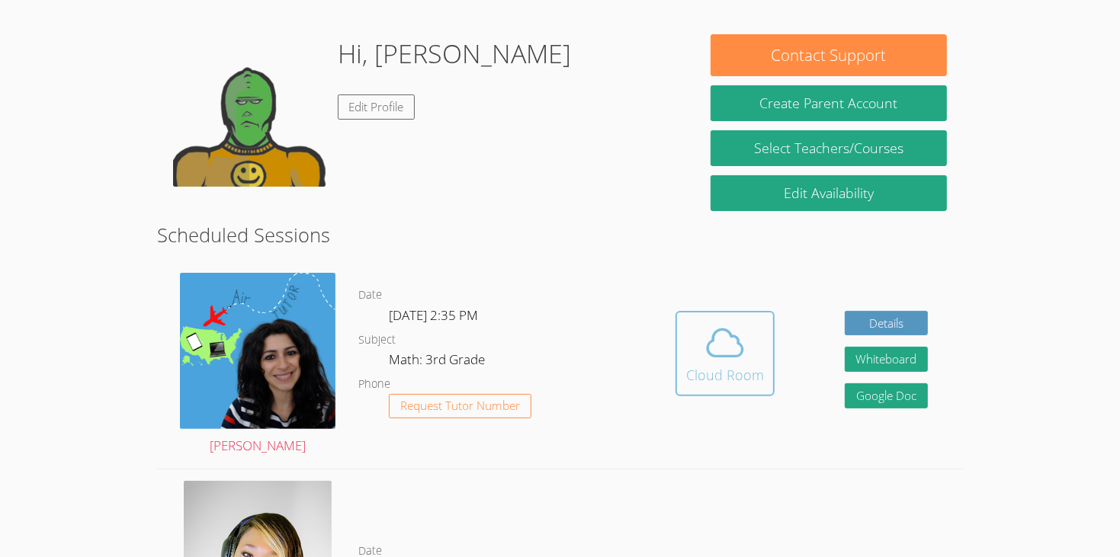
click at [700, 325] on span at bounding box center [725, 343] width 78 height 43
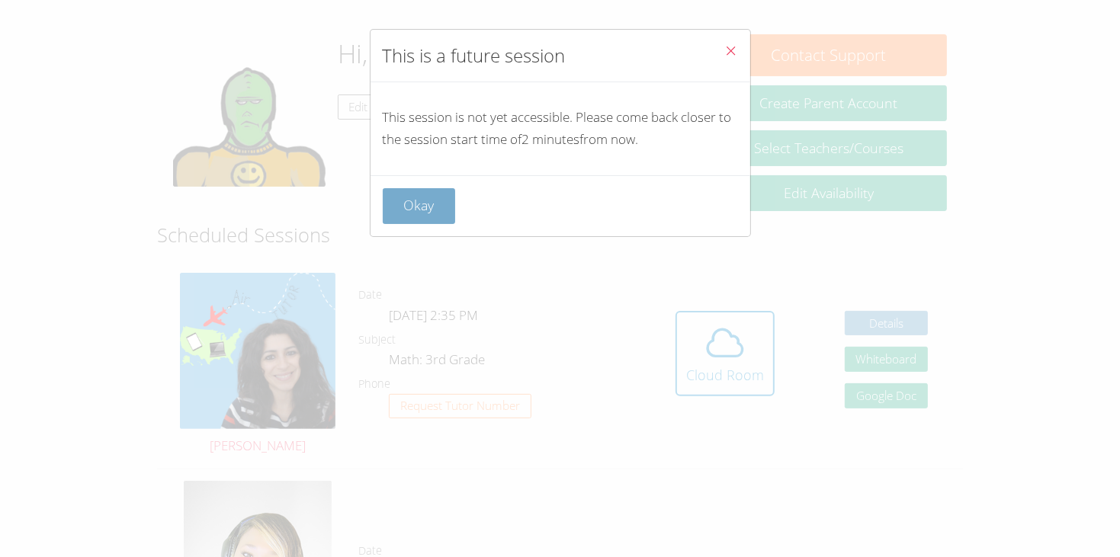
click at [437, 219] on button "Okay" at bounding box center [419, 206] width 73 height 36
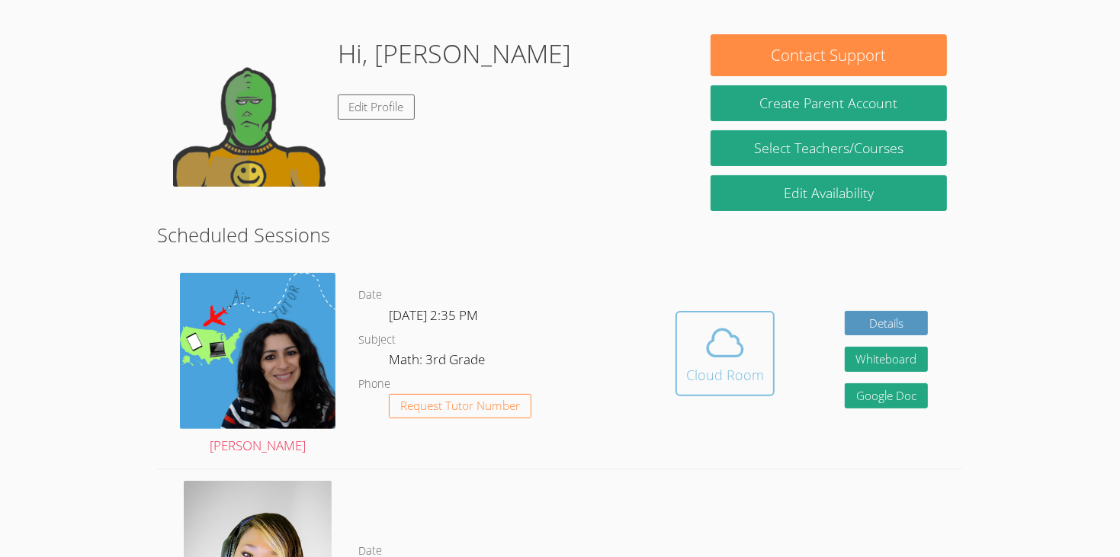
click at [682, 322] on button "Cloud Room" at bounding box center [724, 353] width 99 height 85
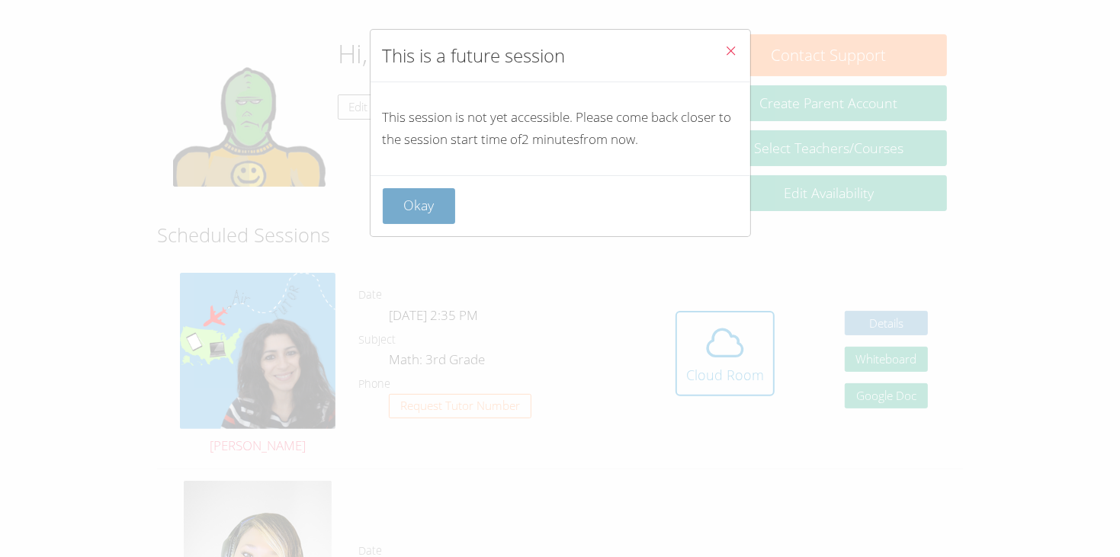
click at [448, 202] on button "Okay" at bounding box center [419, 206] width 73 height 36
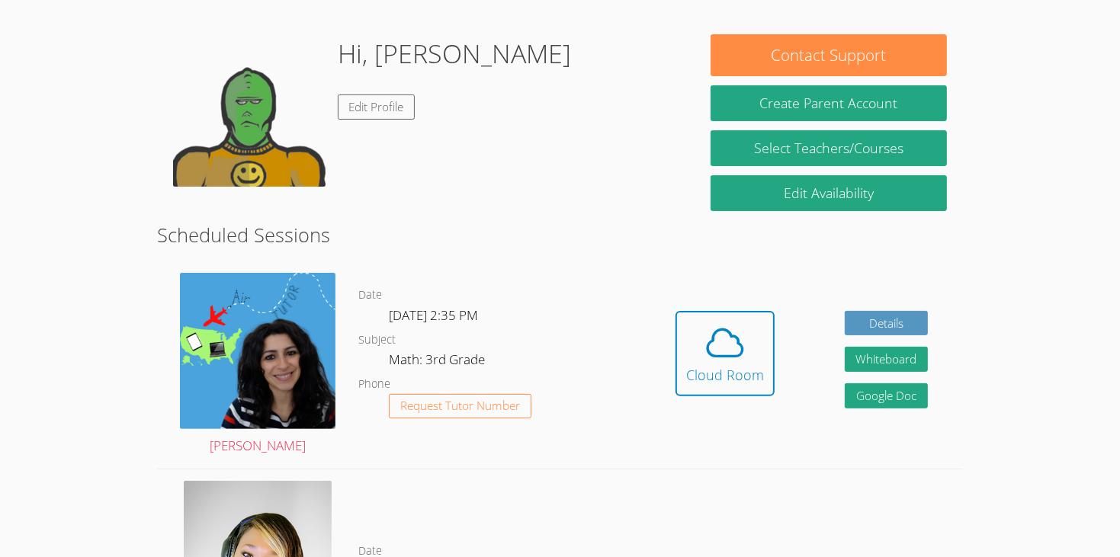
click at [678, 374] on link "Cloud Room" at bounding box center [724, 359] width 99 height 97
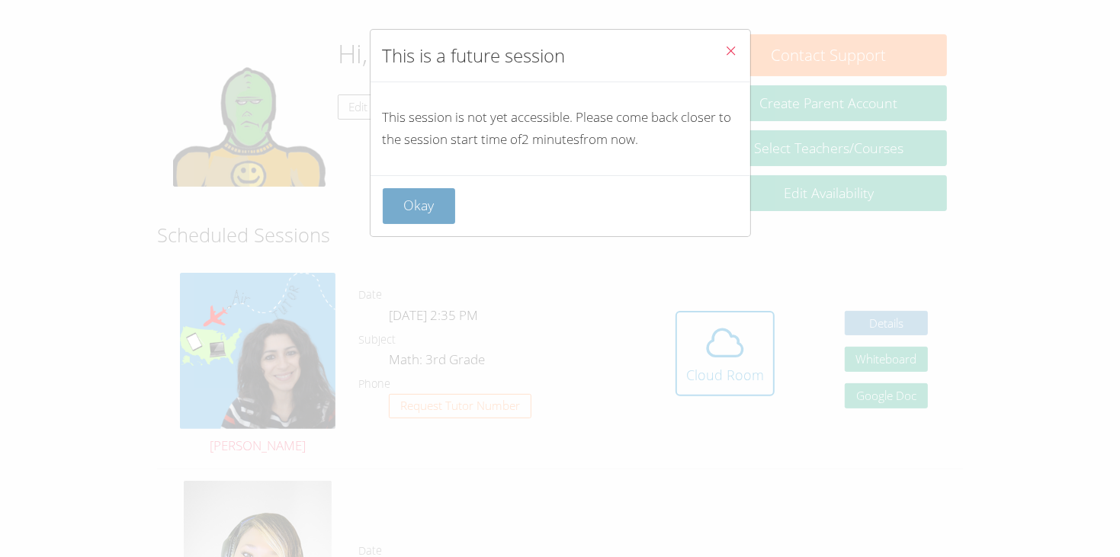
click at [439, 192] on button "Okay" at bounding box center [419, 206] width 73 height 36
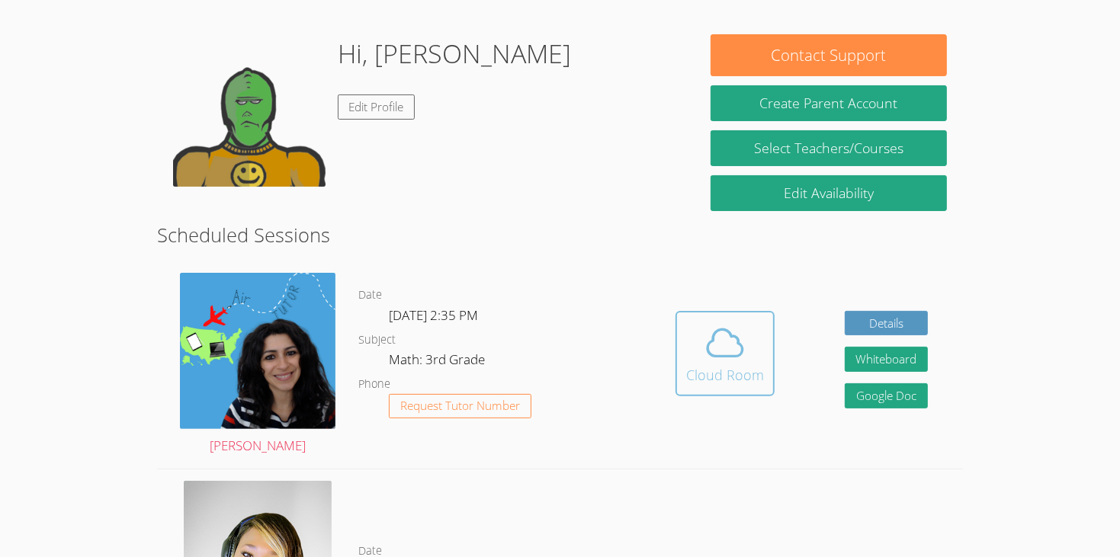
click at [752, 322] on span at bounding box center [725, 343] width 78 height 43
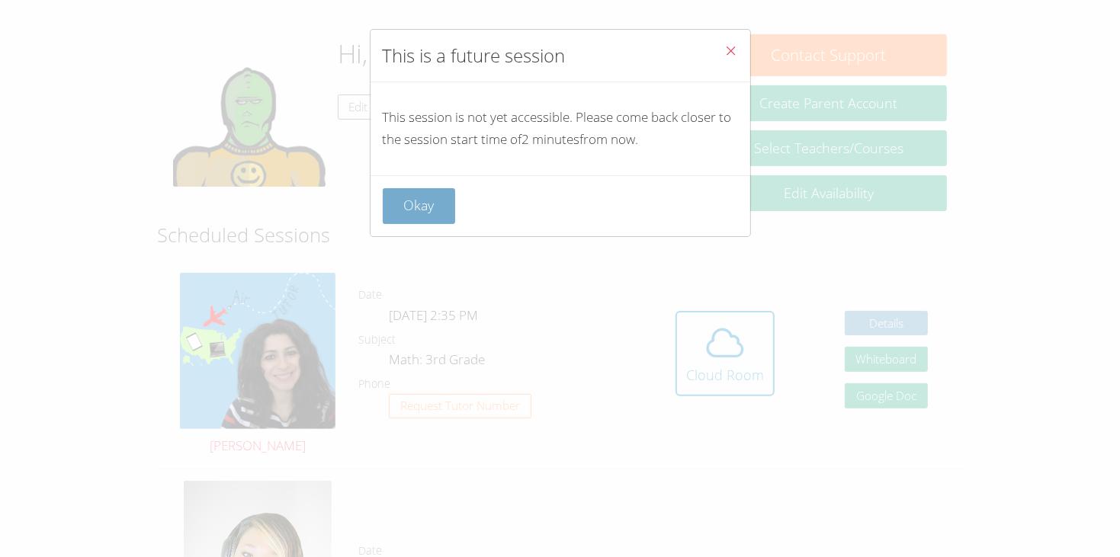
click at [418, 204] on button "Okay" at bounding box center [419, 206] width 73 height 36
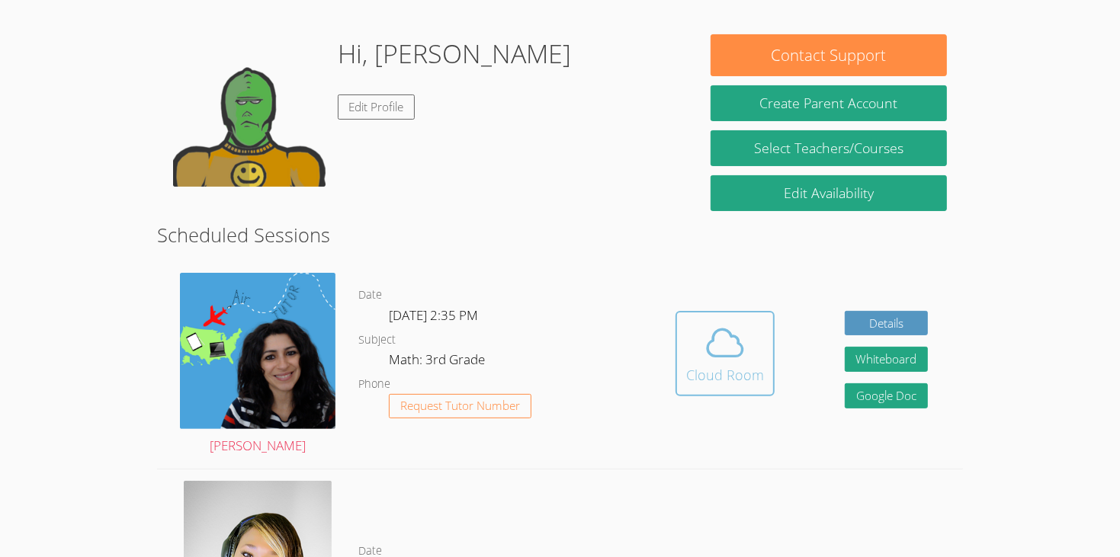
click at [705, 336] on icon at bounding box center [724, 343] width 43 height 43
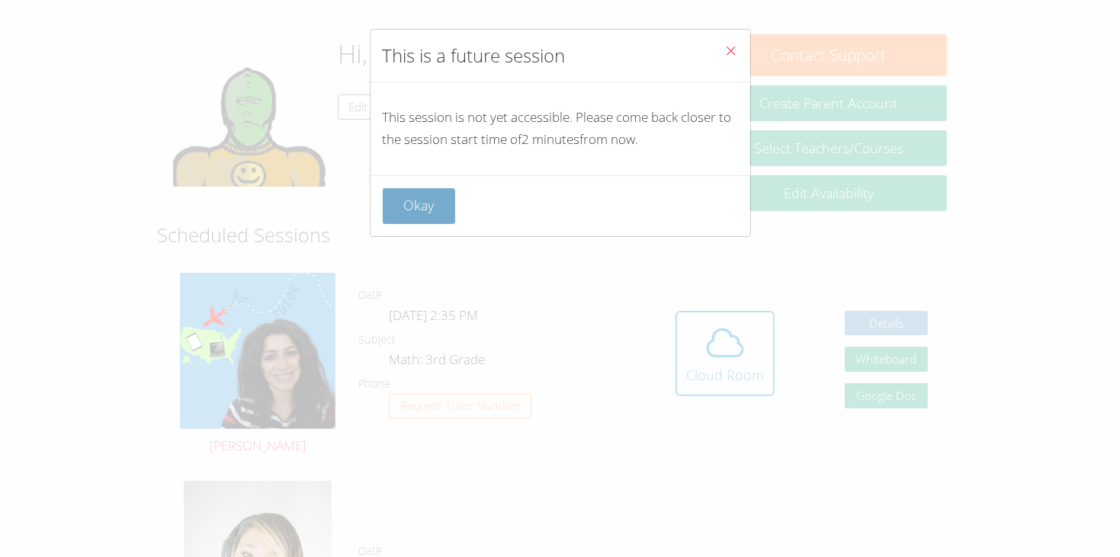
click at [420, 202] on button "Okay" at bounding box center [419, 206] width 73 height 36
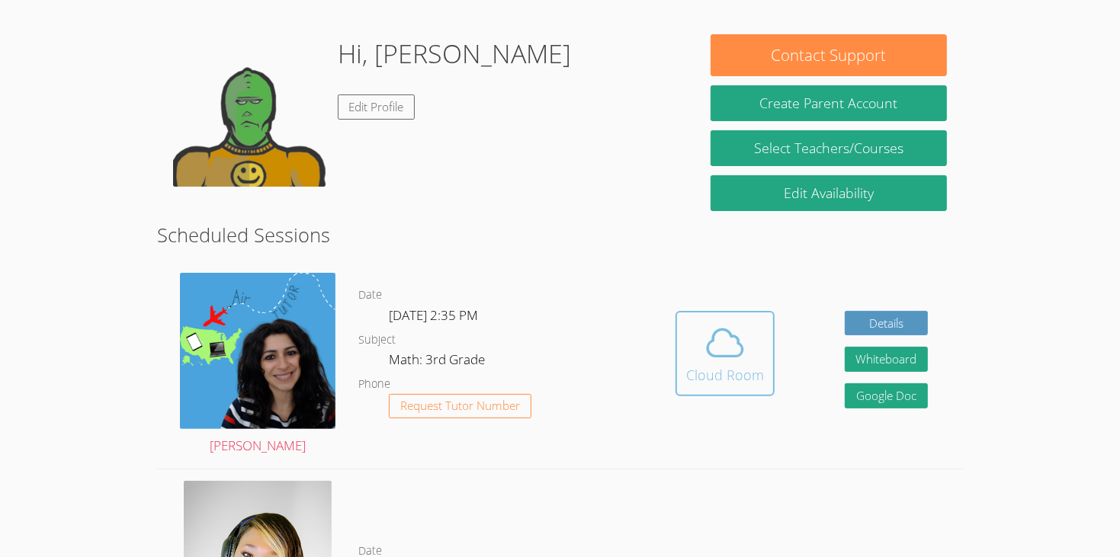
click at [715, 322] on icon at bounding box center [724, 343] width 43 height 43
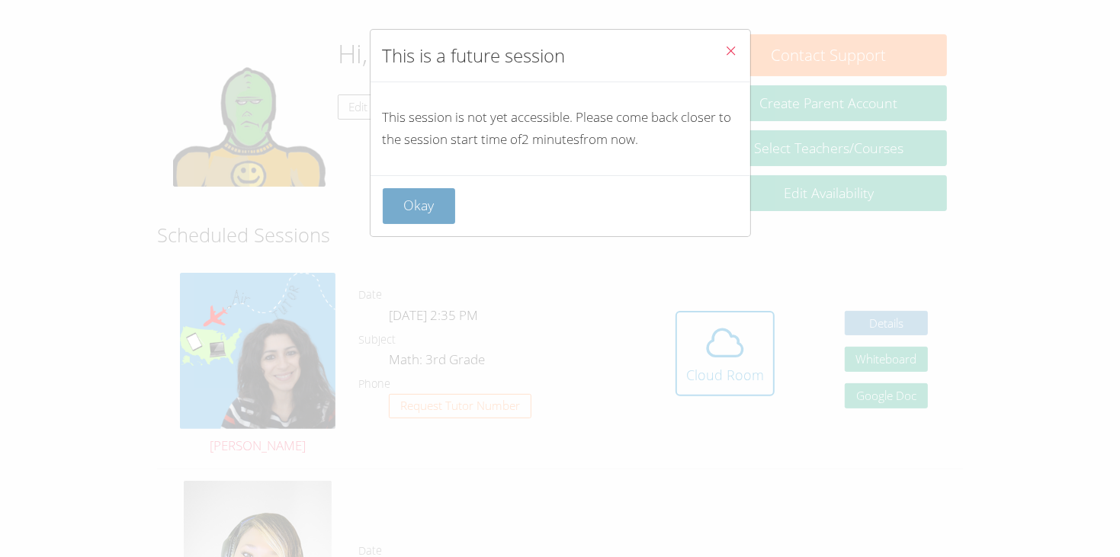
click at [401, 207] on button "Okay" at bounding box center [419, 206] width 73 height 36
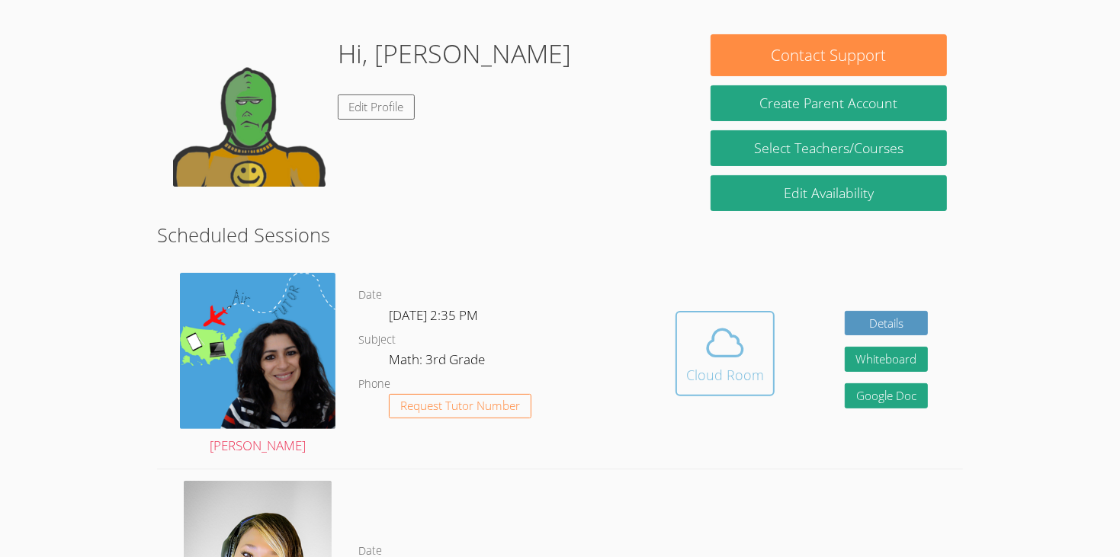
click at [713, 364] on div "Cloud Room" at bounding box center [725, 374] width 78 height 21
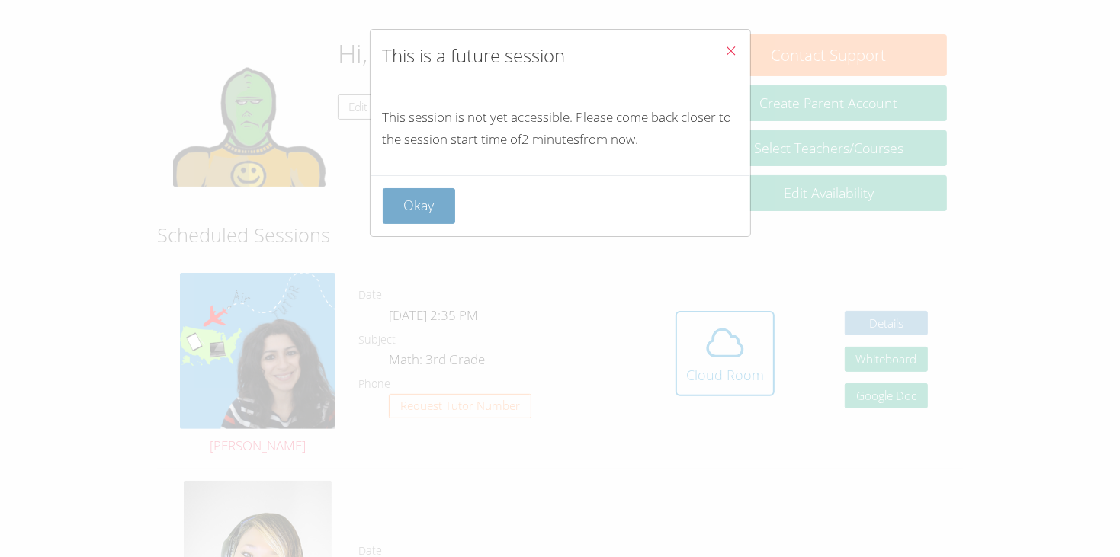
click at [421, 198] on button "Okay" at bounding box center [419, 206] width 73 height 36
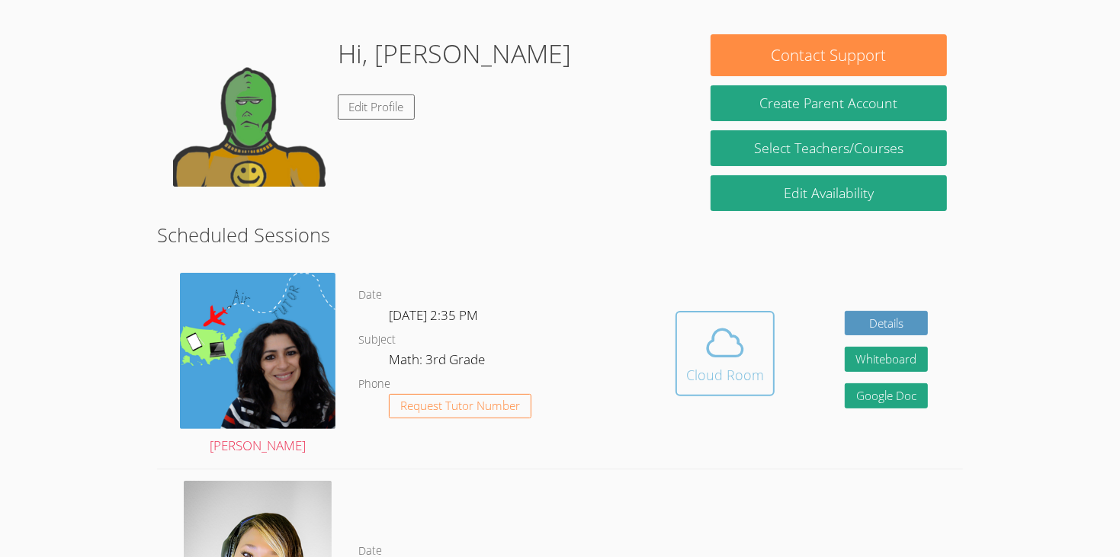
click at [758, 322] on span at bounding box center [725, 343] width 78 height 43
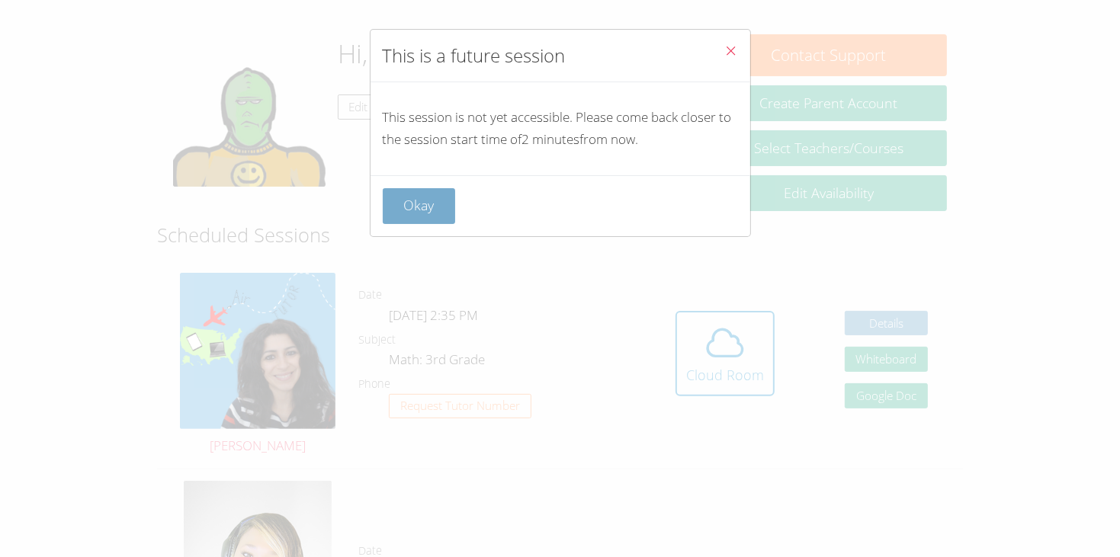
click at [427, 193] on button "Okay" at bounding box center [419, 206] width 73 height 36
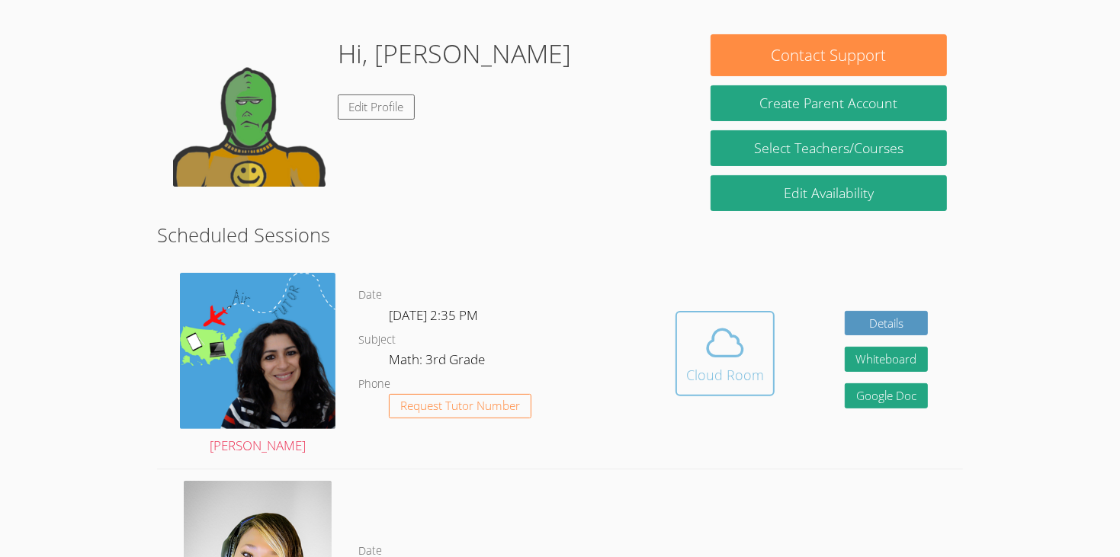
click at [733, 328] on icon at bounding box center [724, 343] width 43 height 43
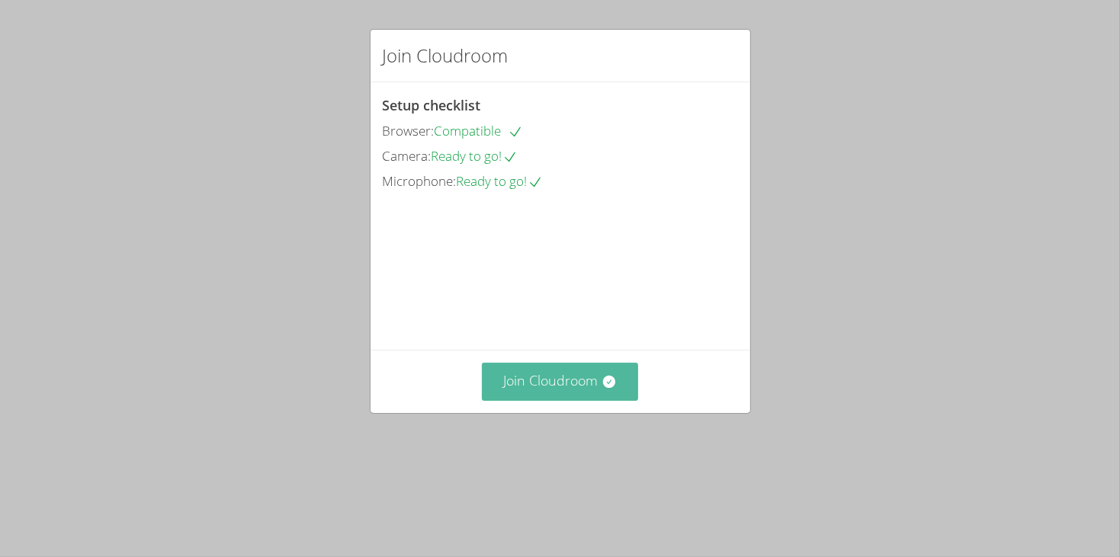
click at [594, 400] on button "Join Cloudroom" at bounding box center [560, 381] width 156 height 37
click at [546, 400] on button "Join Cloudroom" at bounding box center [560, 381] width 156 height 37
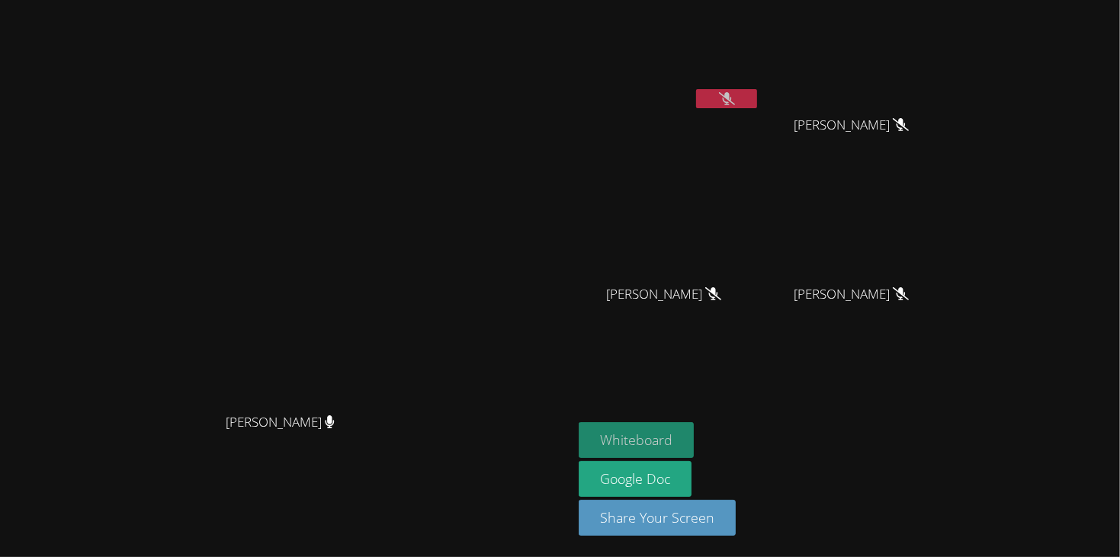
click at [694, 434] on button "Whiteboard" at bounding box center [635, 440] width 115 height 36
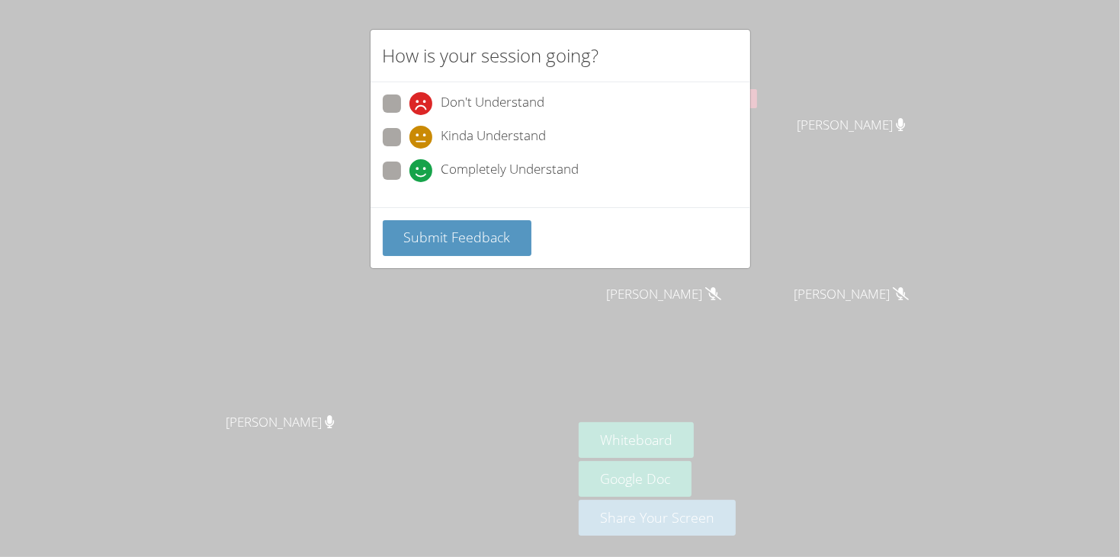
click at [530, 130] on span "Kinda Understand" at bounding box center [493, 137] width 105 height 23
click at [422, 130] on input "Kinda Understand" at bounding box center [415, 134] width 13 height 13
radio input "true"
click at [501, 228] on span "Submit Feedback" at bounding box center [456, 237] width 107 height 18
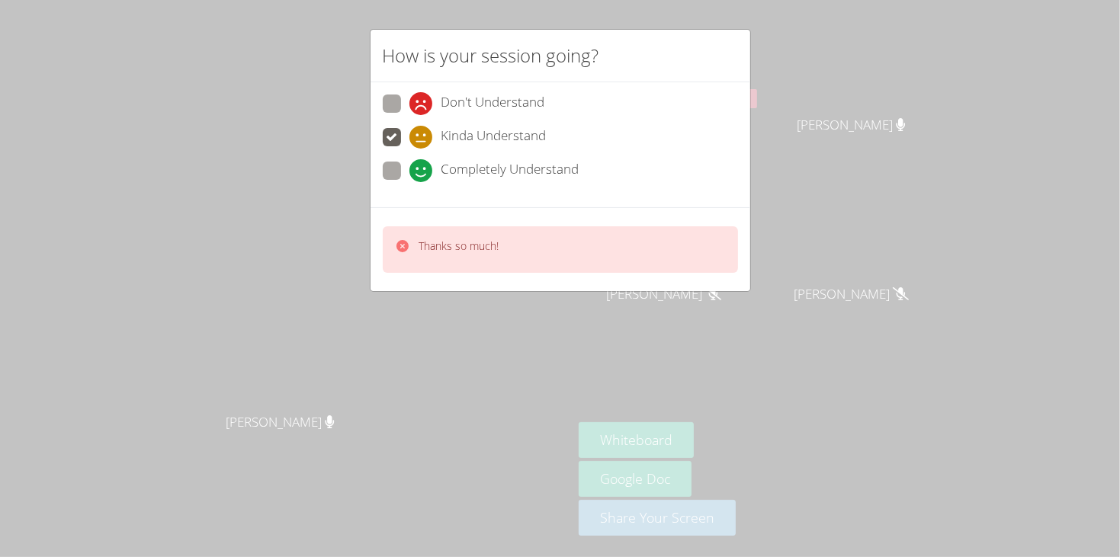
click at [501, 227] on div "Thanks so much!" at bounding box center [560, 249] width 355 height 46
